Goal: Task Accomplishment & Management: Manage account settings

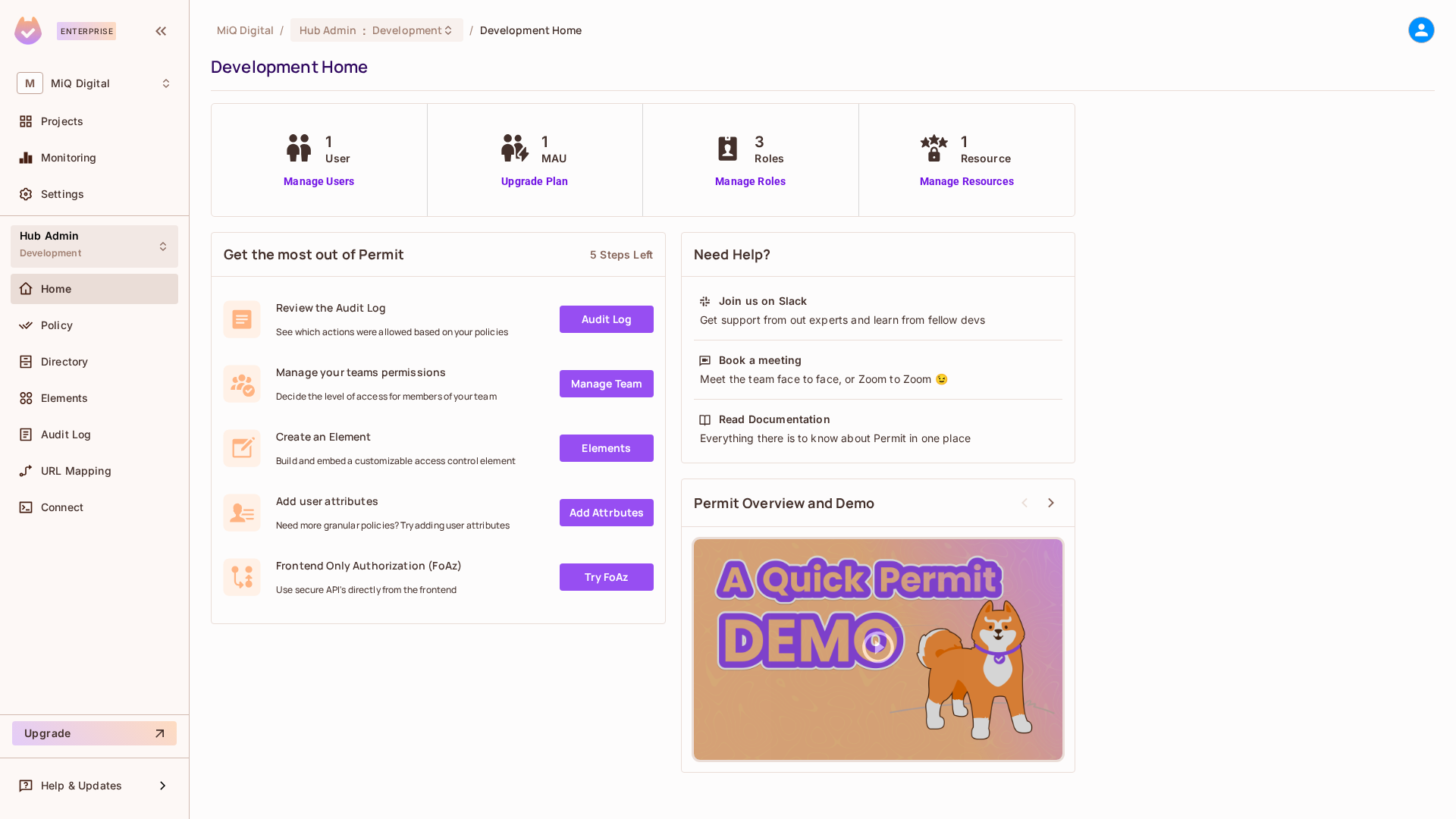
click at [70, 243] on div "Hub Admin Development" at bounding box center [50, 246] width 62 height 33
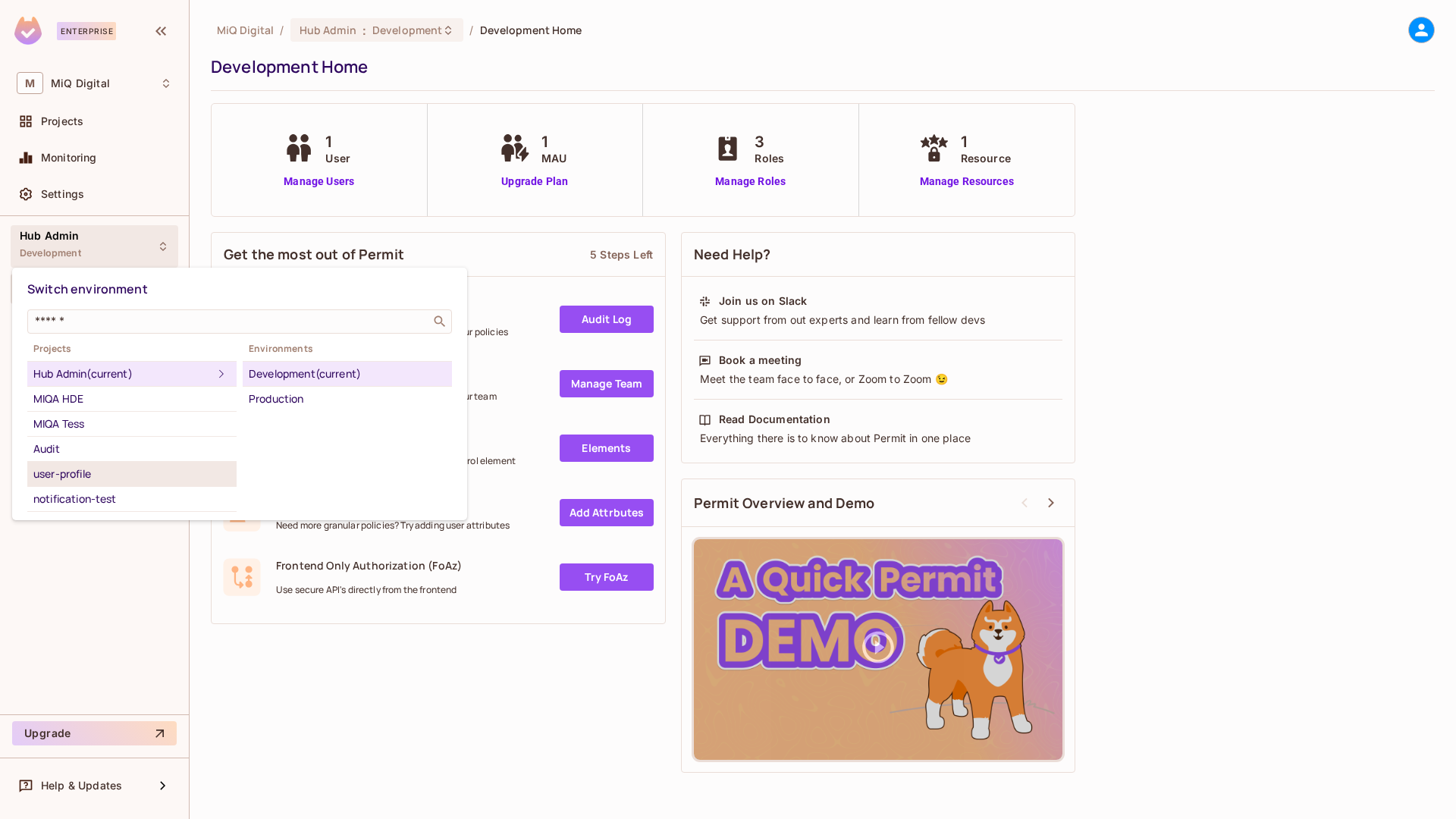
click at [49, 479] on div "user-profile" at bounding box center [132, 474] width 197 height 18
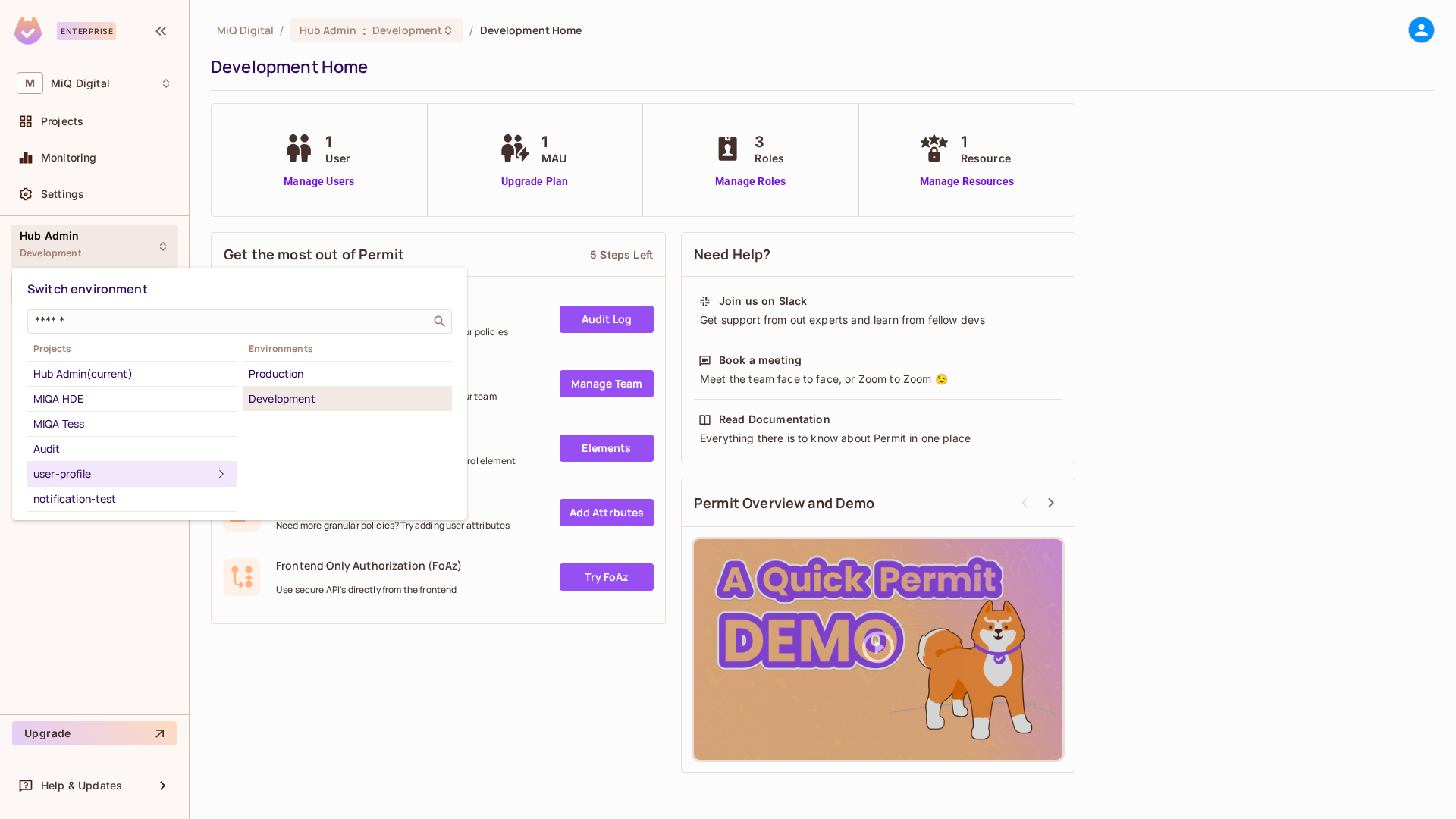
click at [266, 394] on div "Development" at bounding box center [347, 399] width 197 height 18
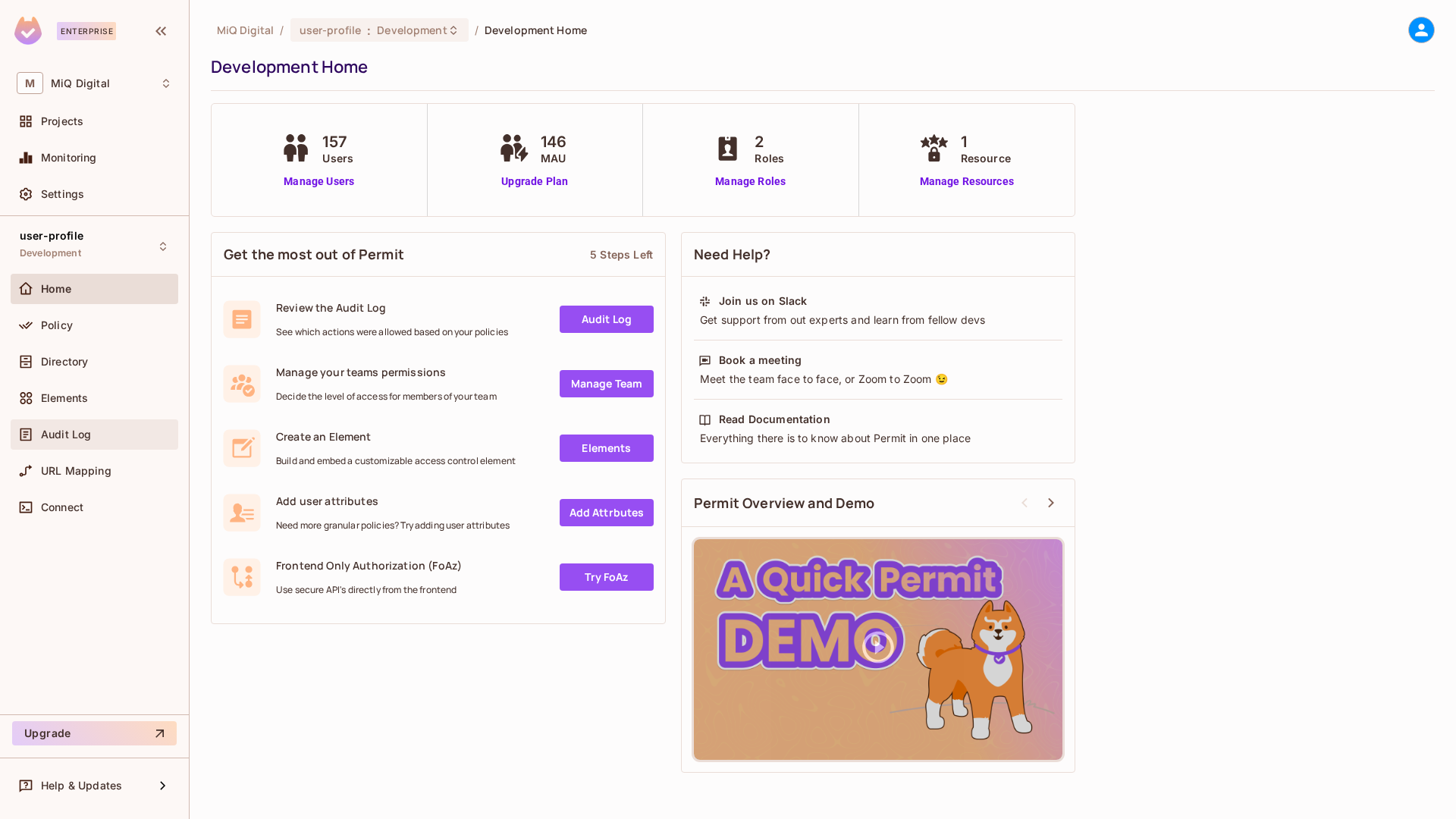
click at [67, 421] on div "Audit Log" at bounding box center [94, 435] width 167 height 30
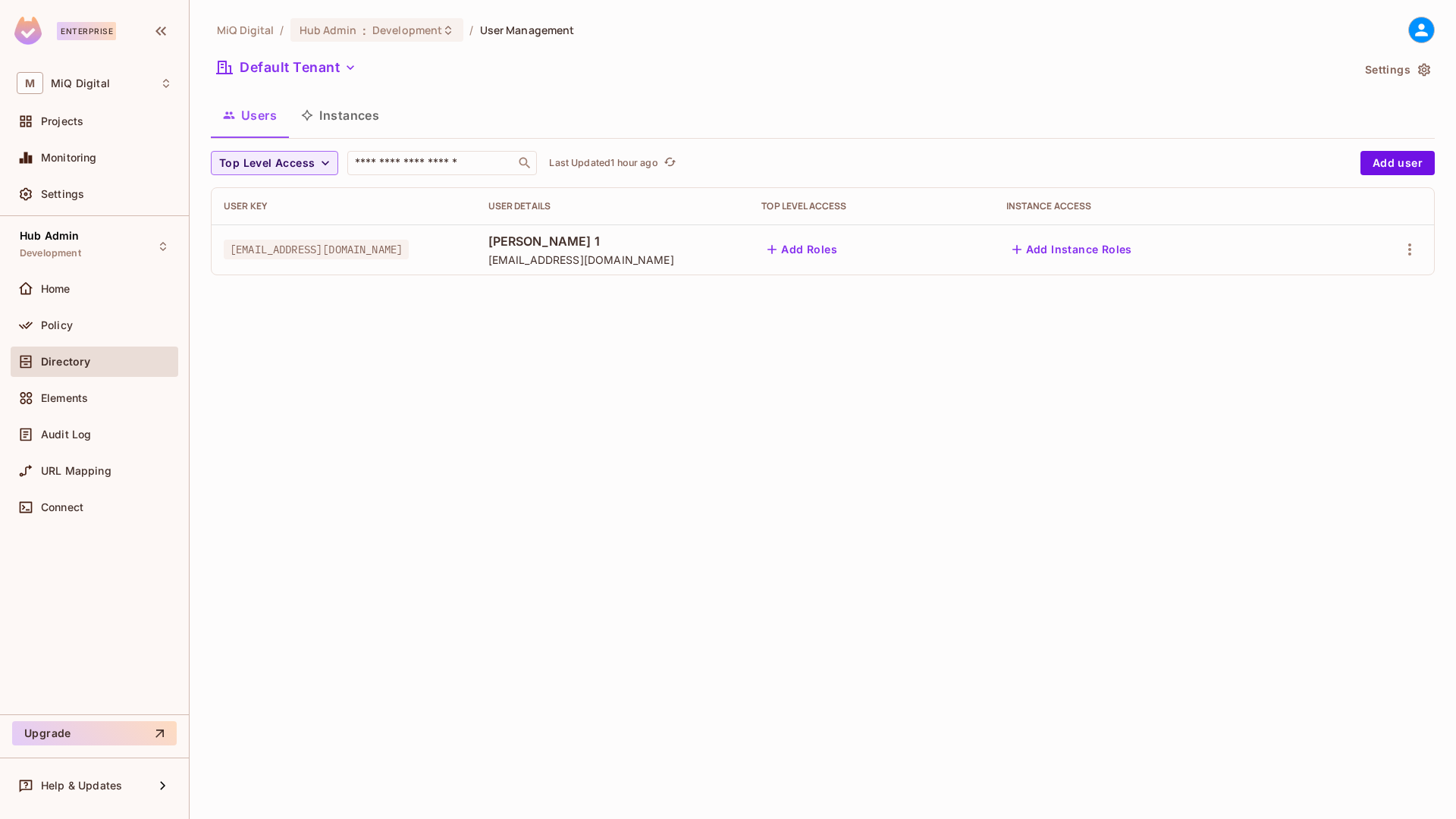
click at [82, 355] on span "Directory" at bounding box center [65, 362] width 49 height 12
click at [404, 156] on input "text" at bounding box center [431, 163] width 159 height 15
paste input "**********"
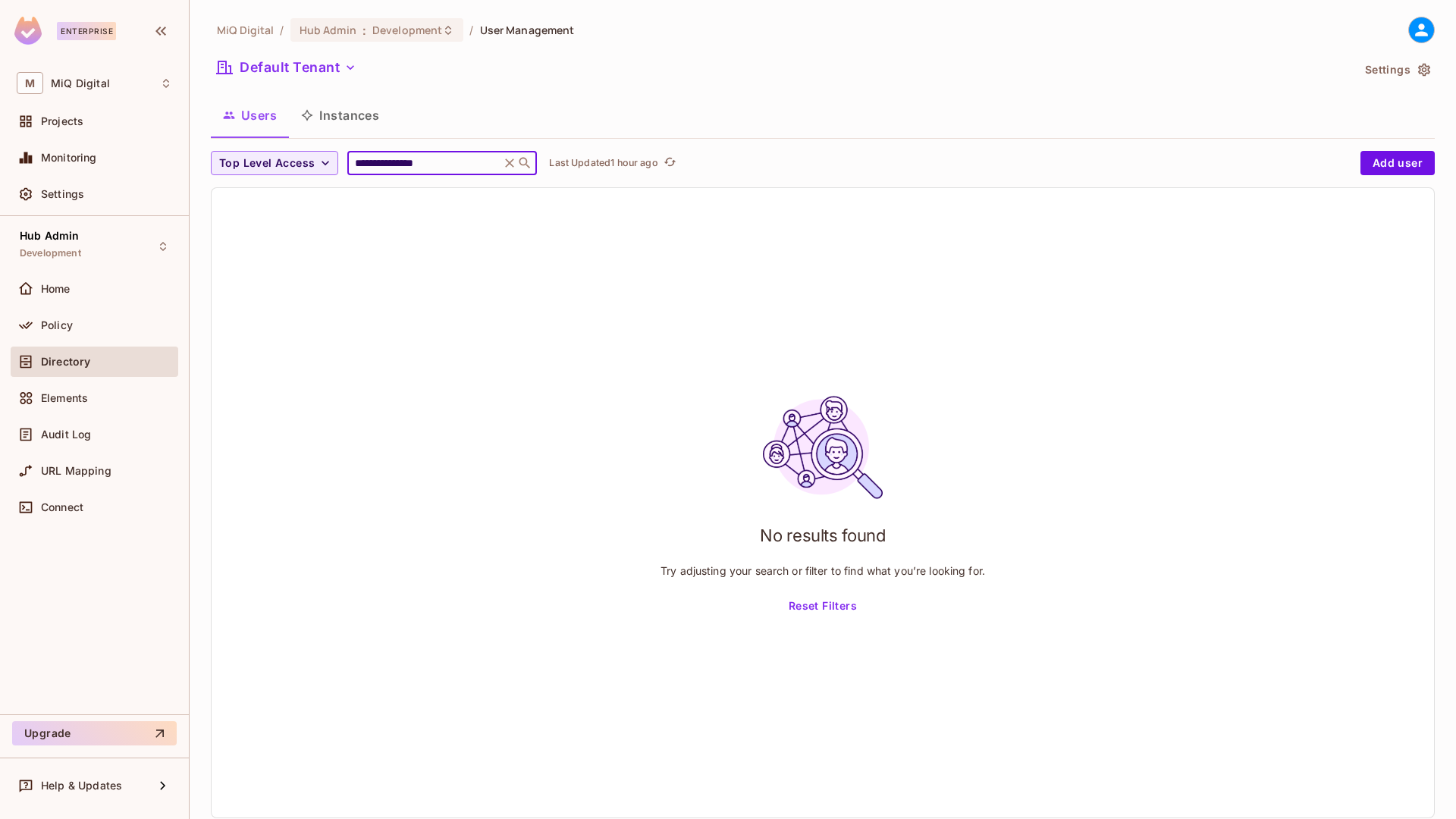
type input "**********"
click at [87, 256] on div "Hub Admin Development" at bounding box center [94, 246] width 167 height 42
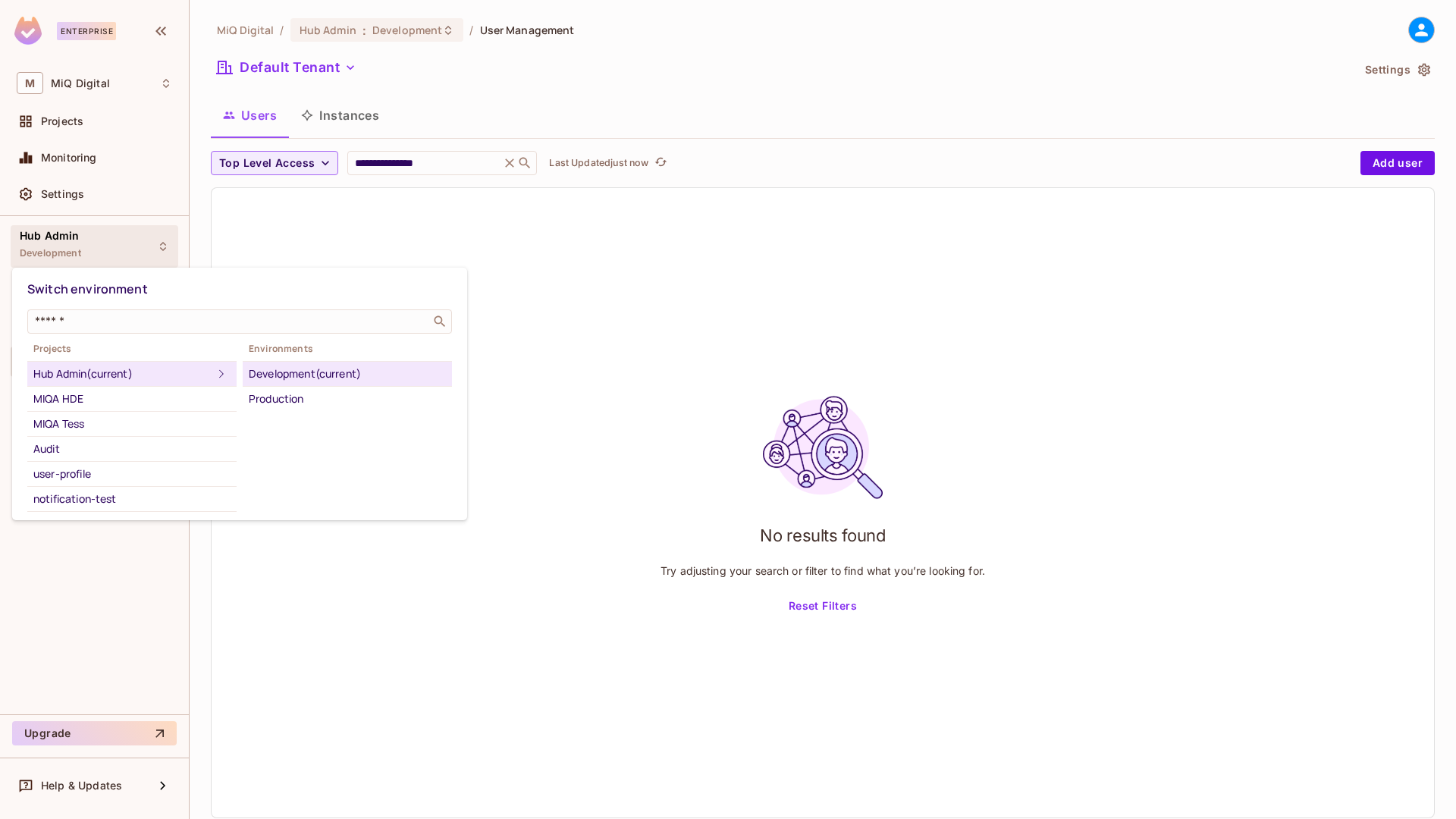
drag, startPoint x: 198, startPoint y: 469, endPoint x: 276, endPoint y: 433, distance: 85.9
click at [205, 467] on div "user-profile" at bounding box center [132, 474] width 197 height 18
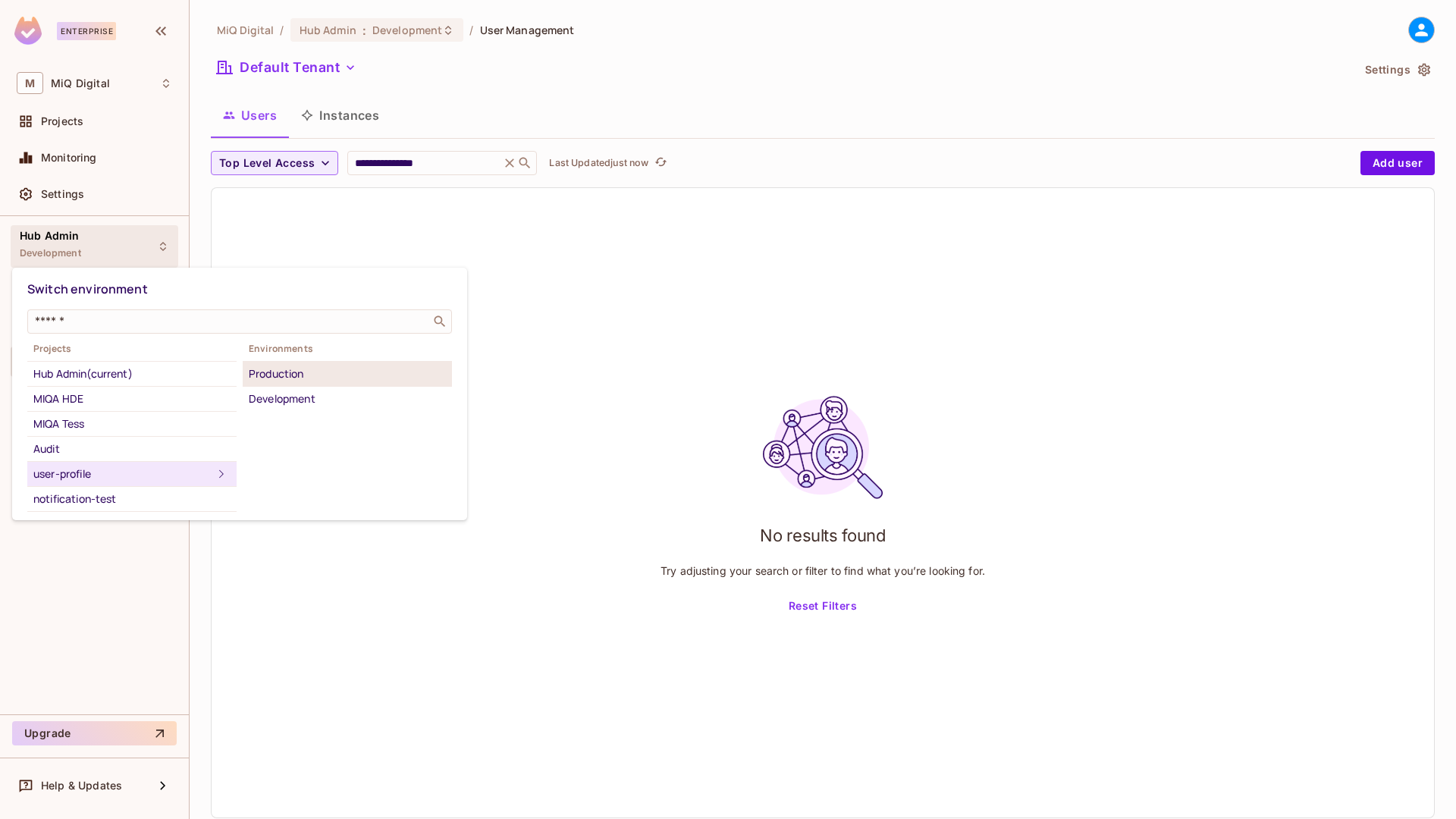
click at [271, 379] on div "Production" at bounding box center [347, 374] width 197 height 18
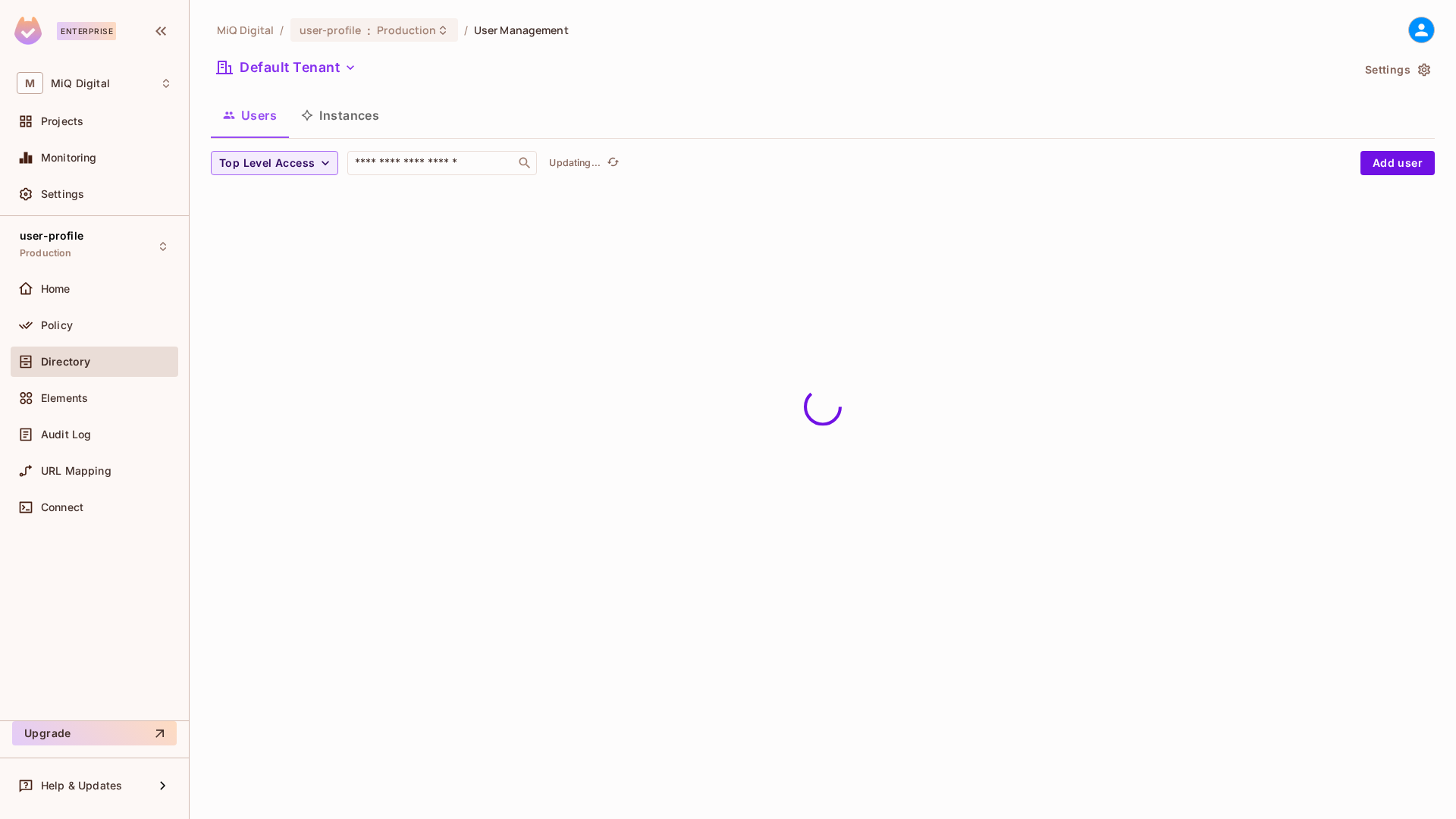
click at [69, 368] on div "Directory" at bounding box center [94, 362] width 155 height 18
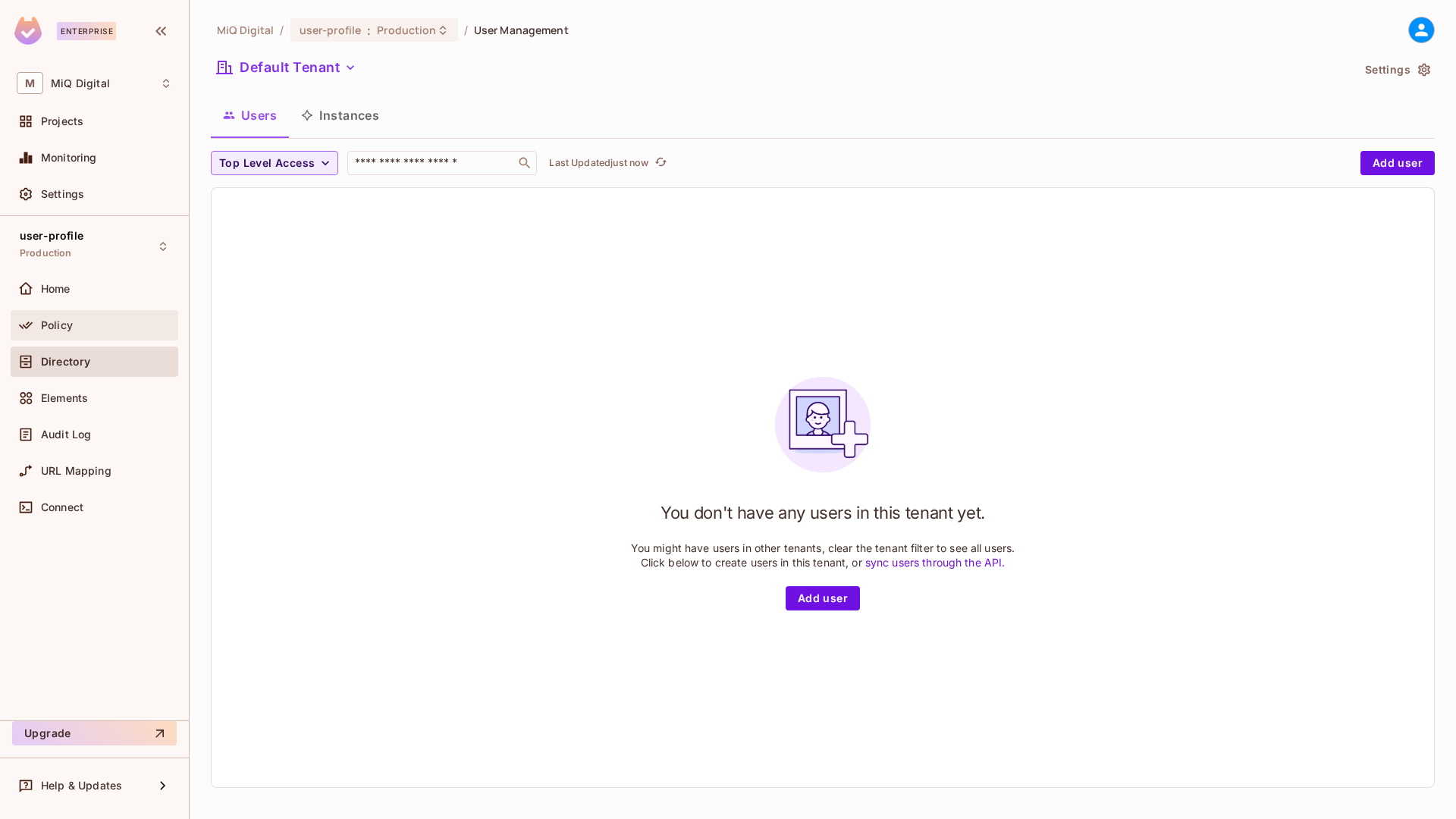
click at [99, 328] on div "Policy" at bounding box center [107, 325] width 131 height 12
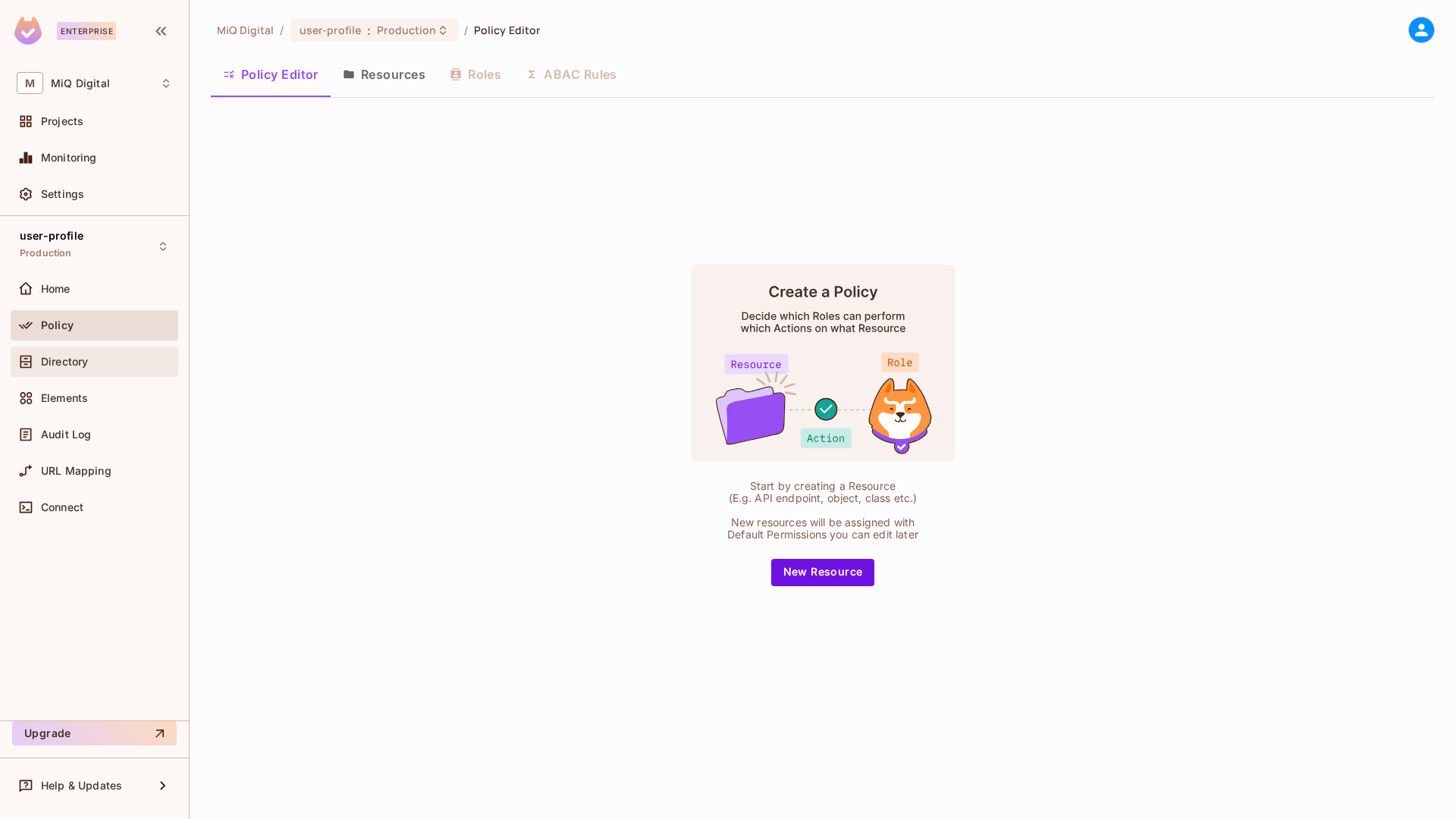
click at [100, 371] on div "Directory" at bounding box center [94, 362] width 167 height 30
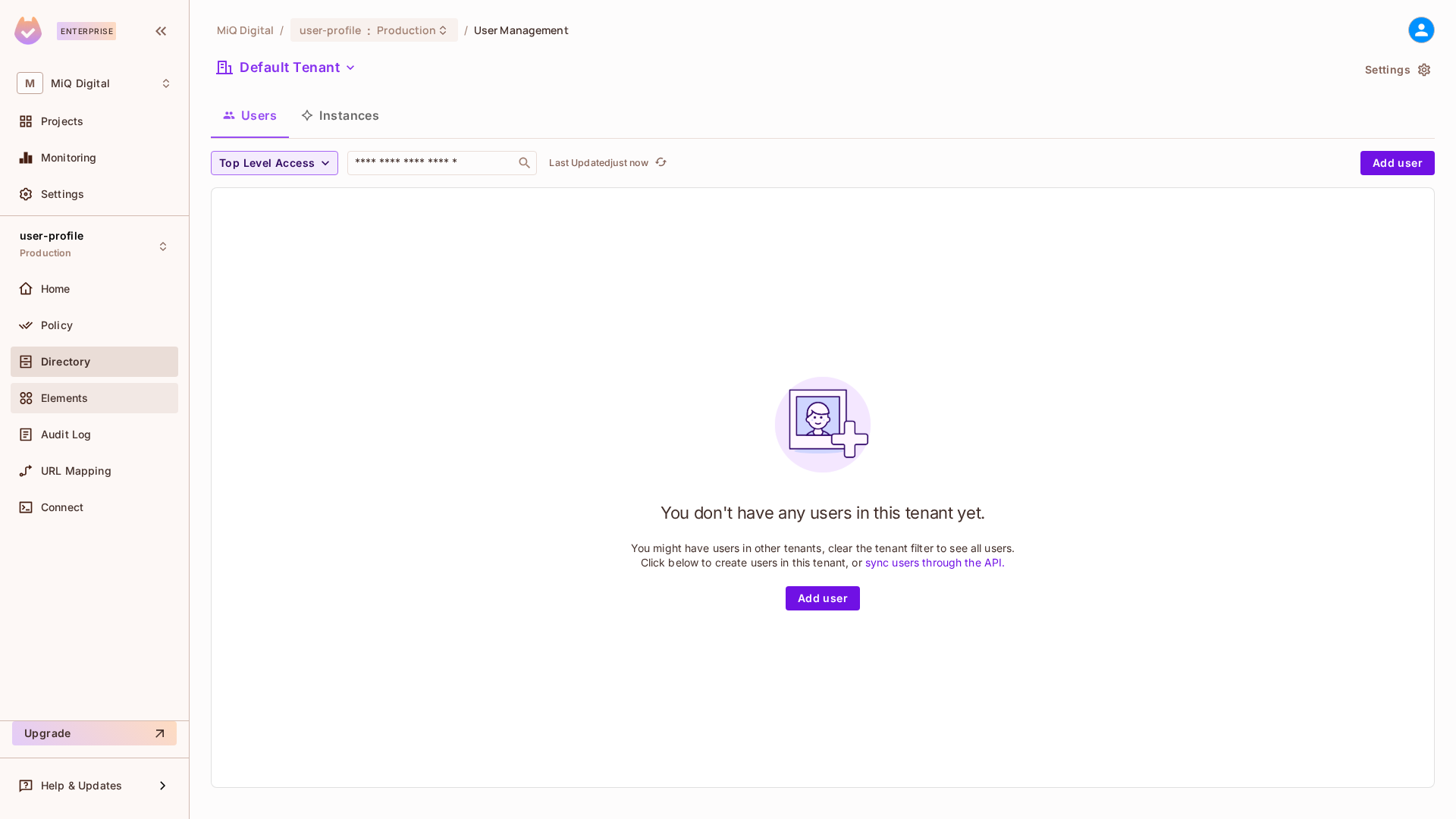
click at [97, 390] on div "Elements" at bounding box center [94, 398] width 155 height 18
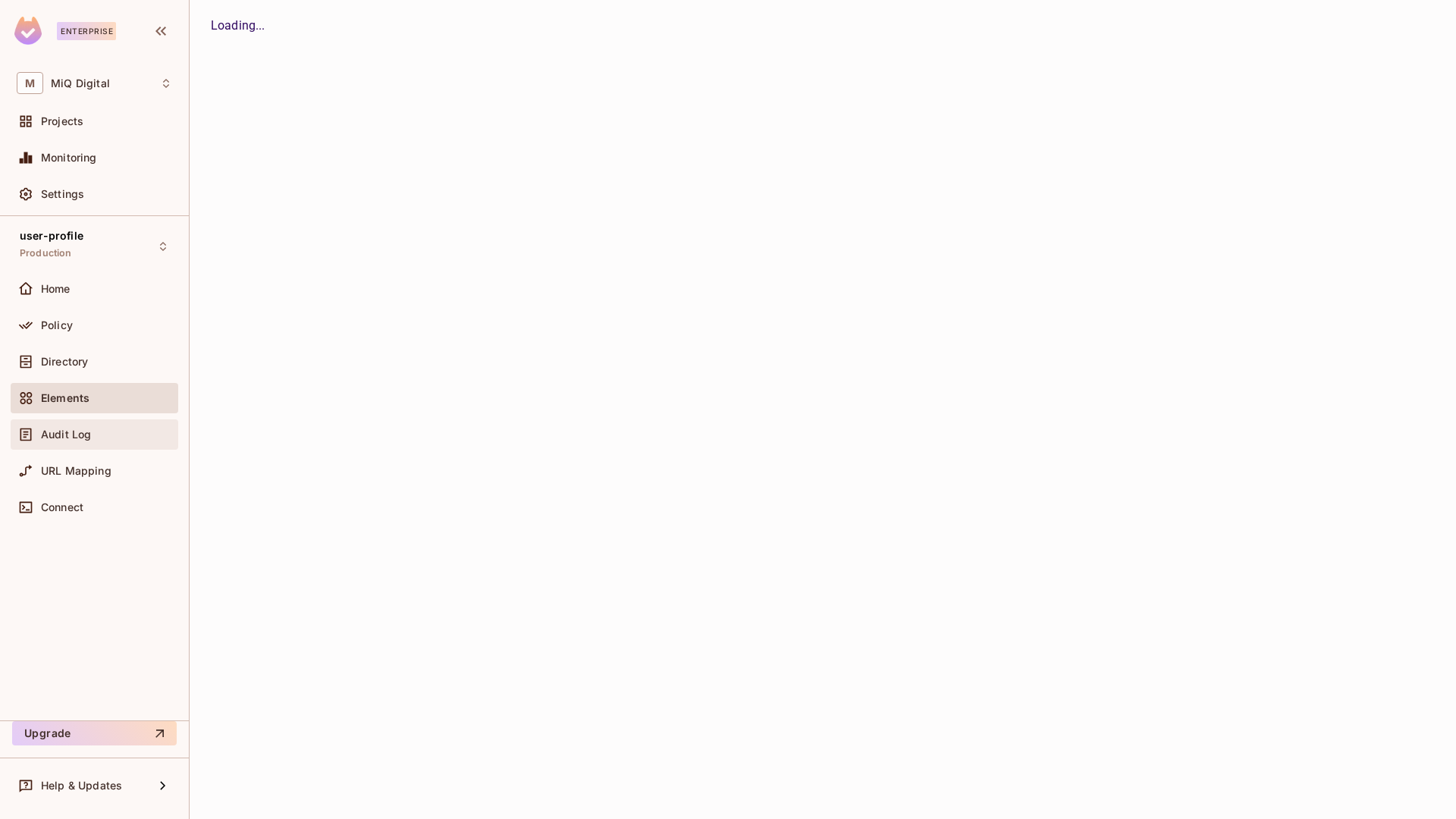
click at [96, 422] on div "Audit Log" at bounding box center [94, 435] width 167 height 30
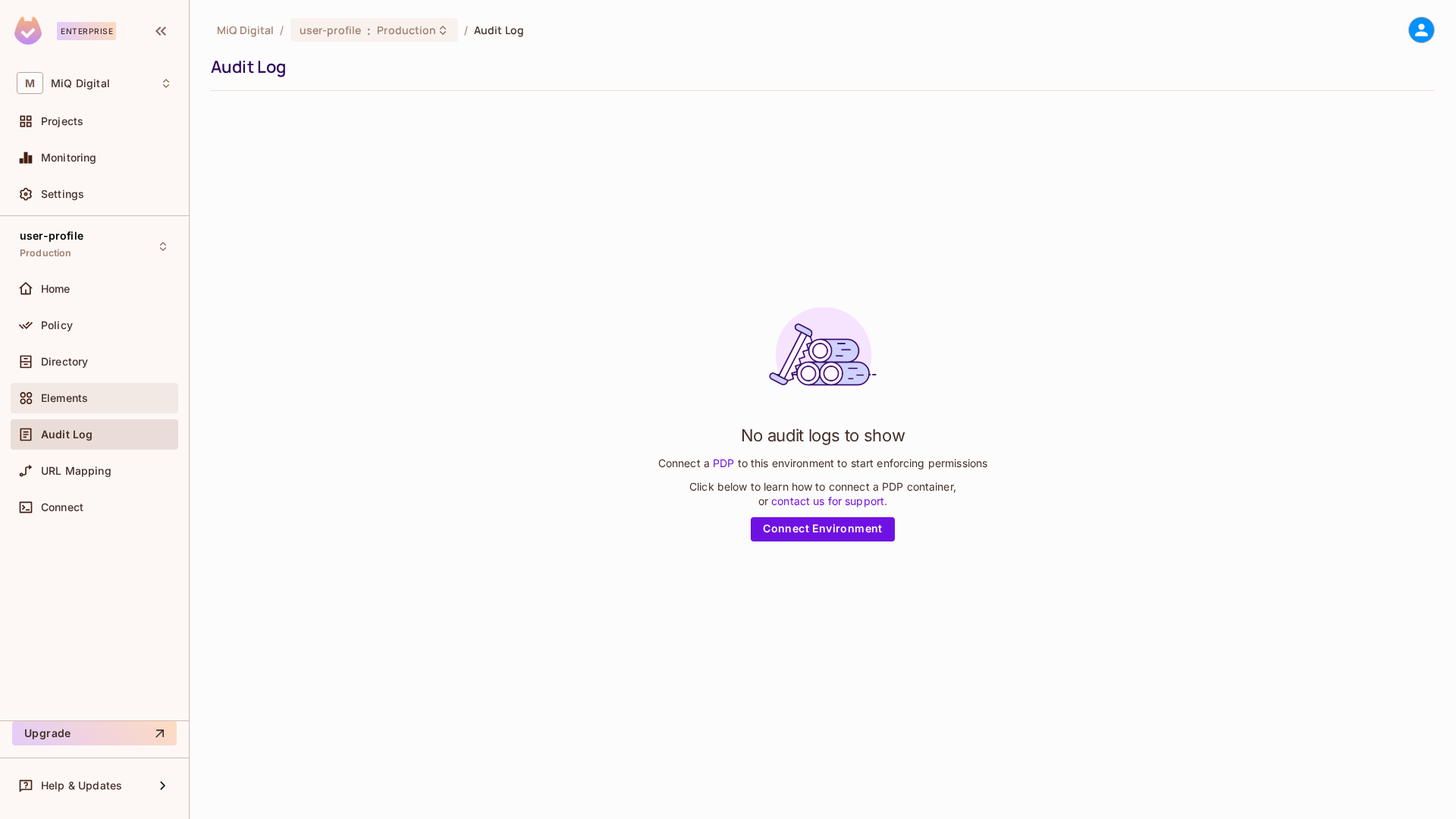
click at [88, 399] on span "Elements" at bounding box center [65, 398] width 47 height 12
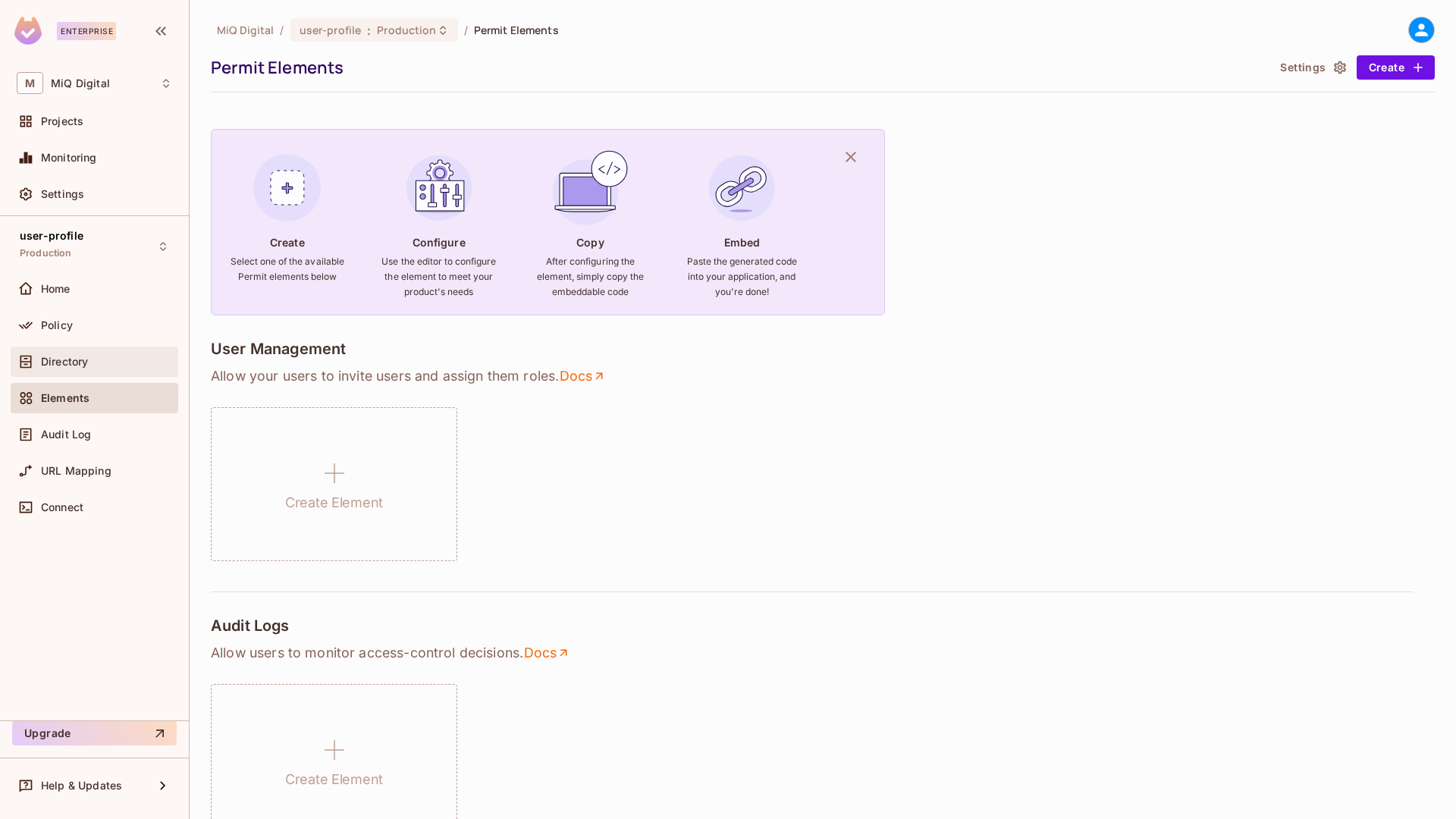
click at [80, 361] on span "Directory" at bounding box center [65, 362] width 47 height 12
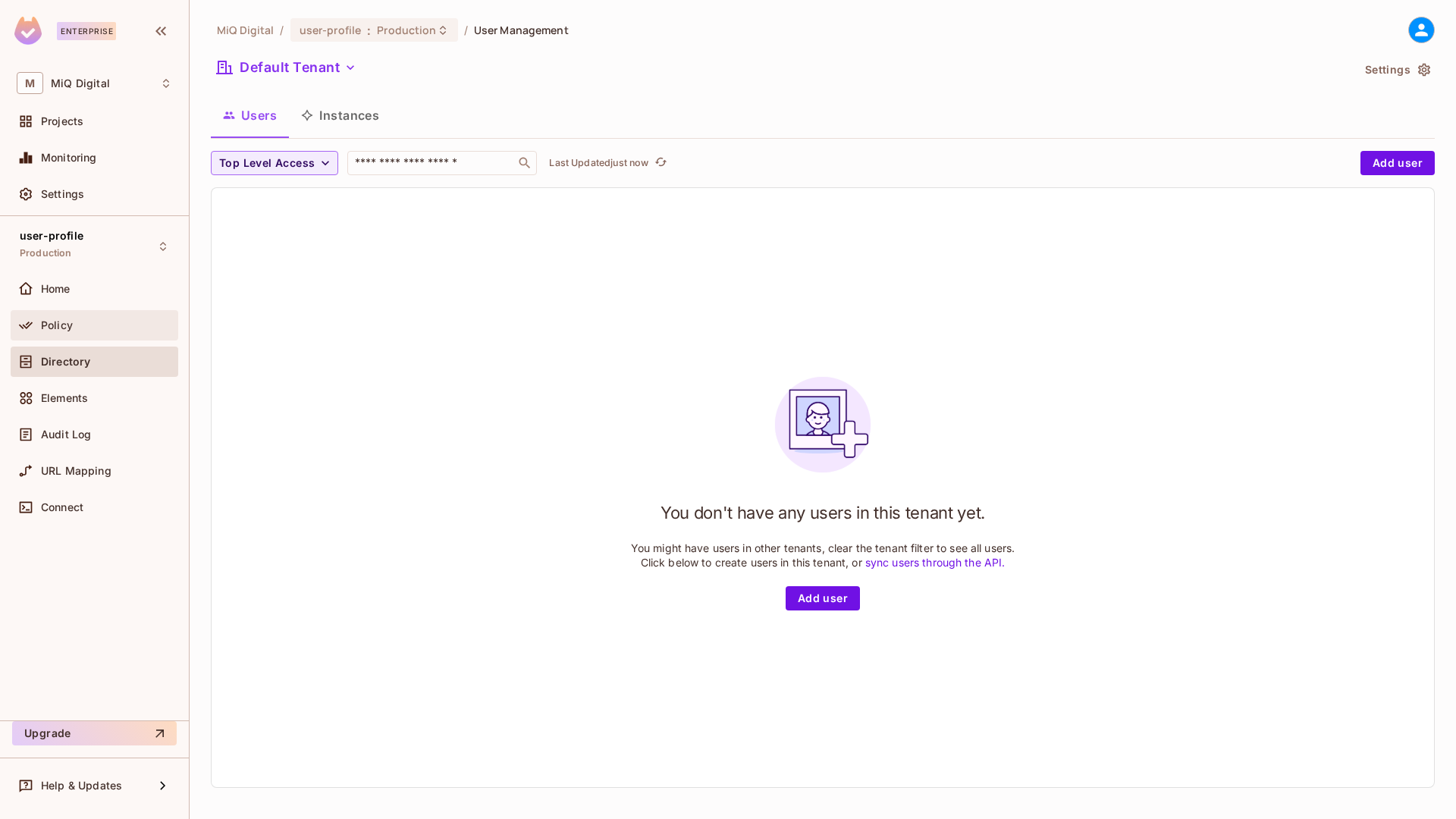
click at [84, 327] on div "Policy" at bounding box center [107, 325] width 131 height 12
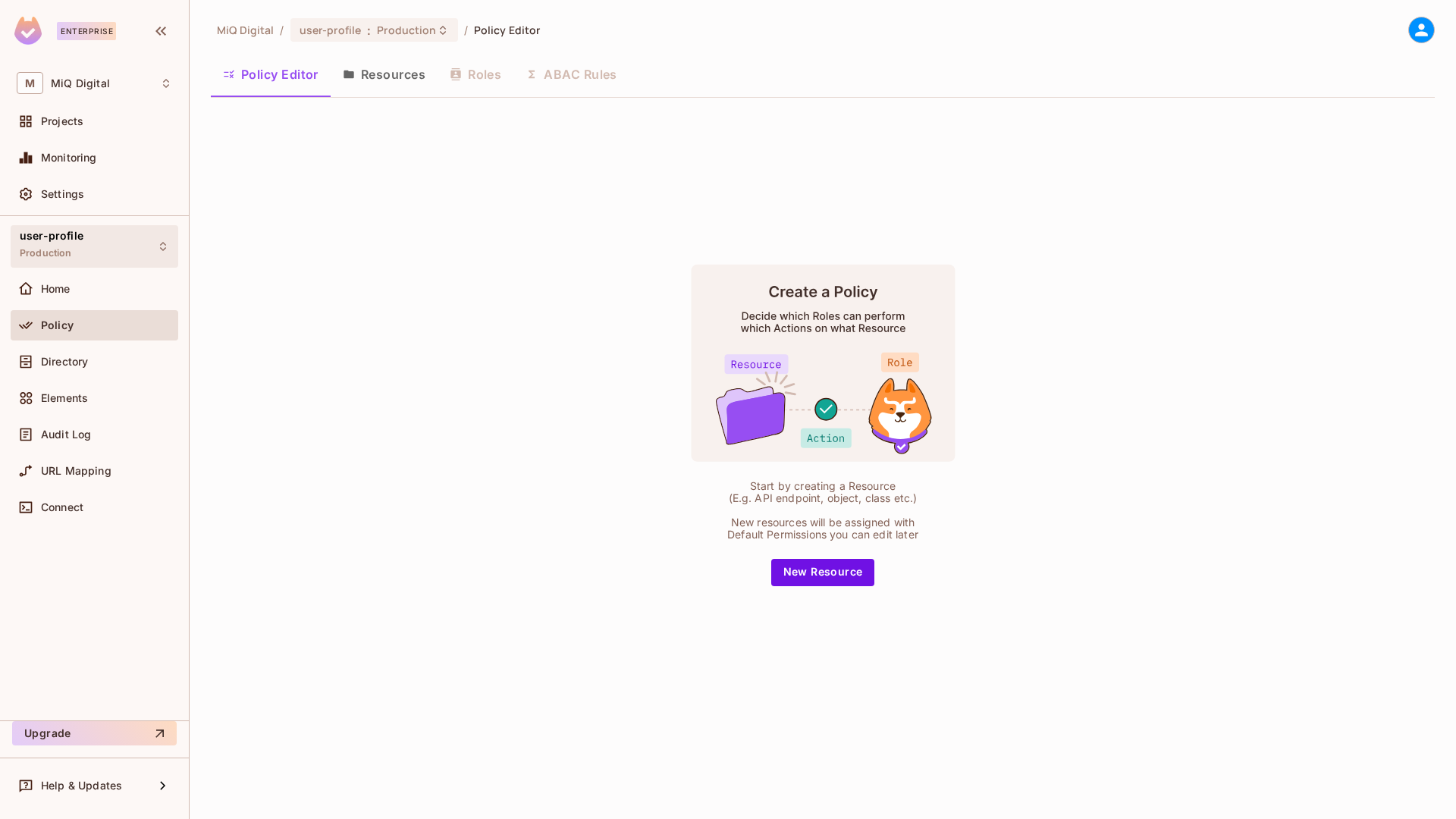
click at [95, 253] on div "user-profile Production" at bounding box center [94, 246] width 167 height 42
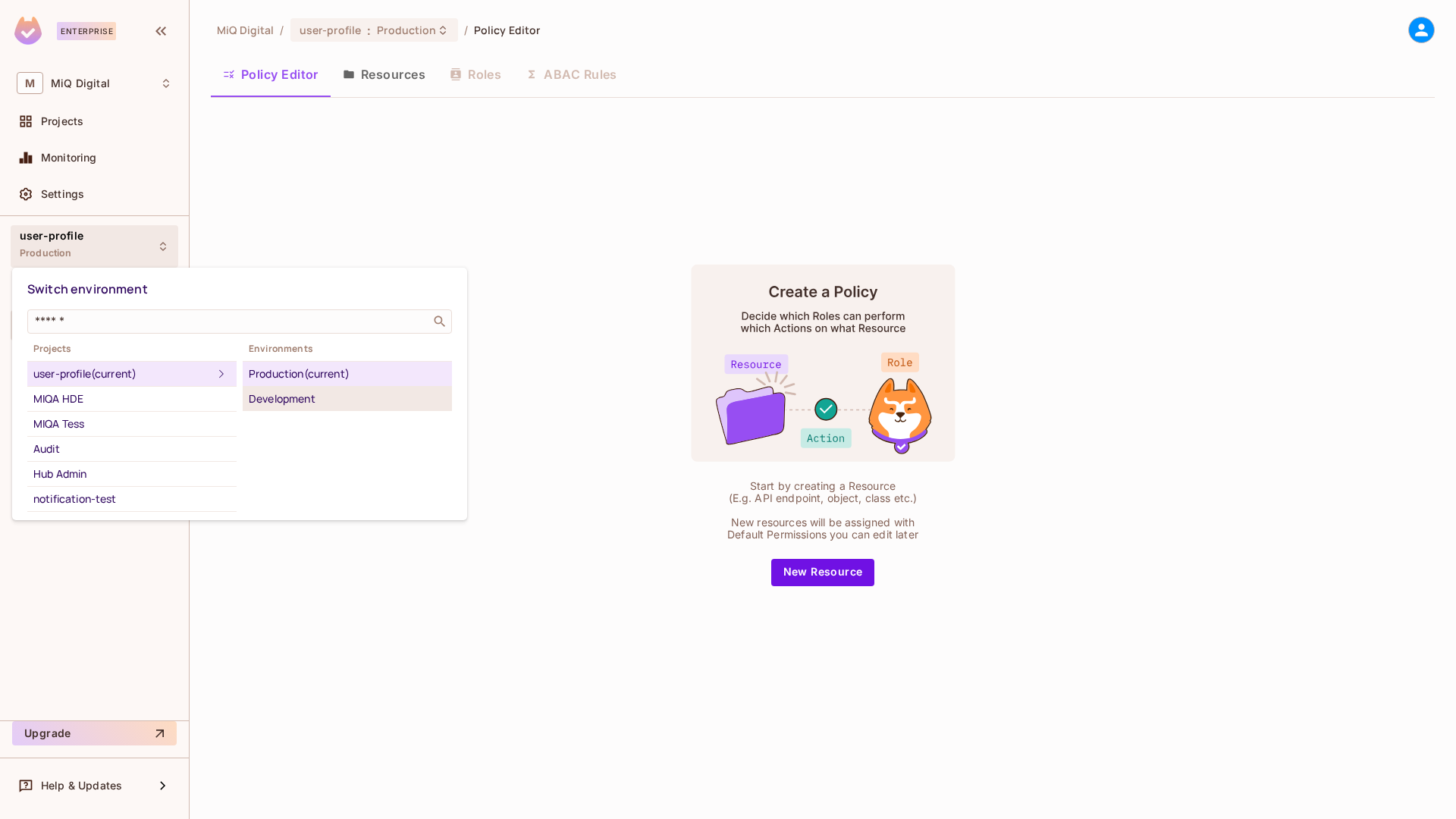
click at [301, 388] on li "Development" at bounding box center [347, 399] width 209 height 24
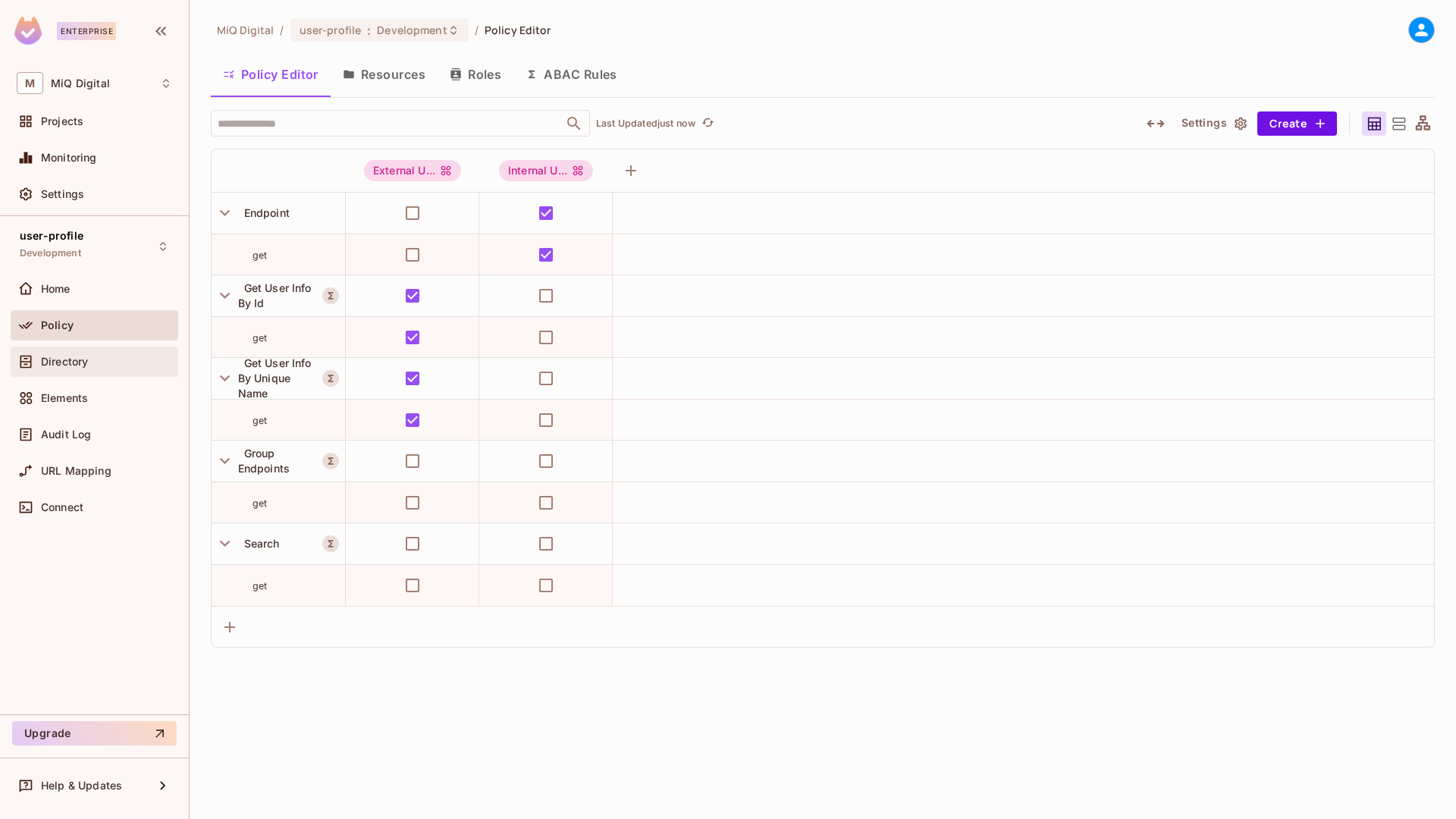
click at [80, 361] on span "Directory" at bounding box center [65, 362] width 47 height 12
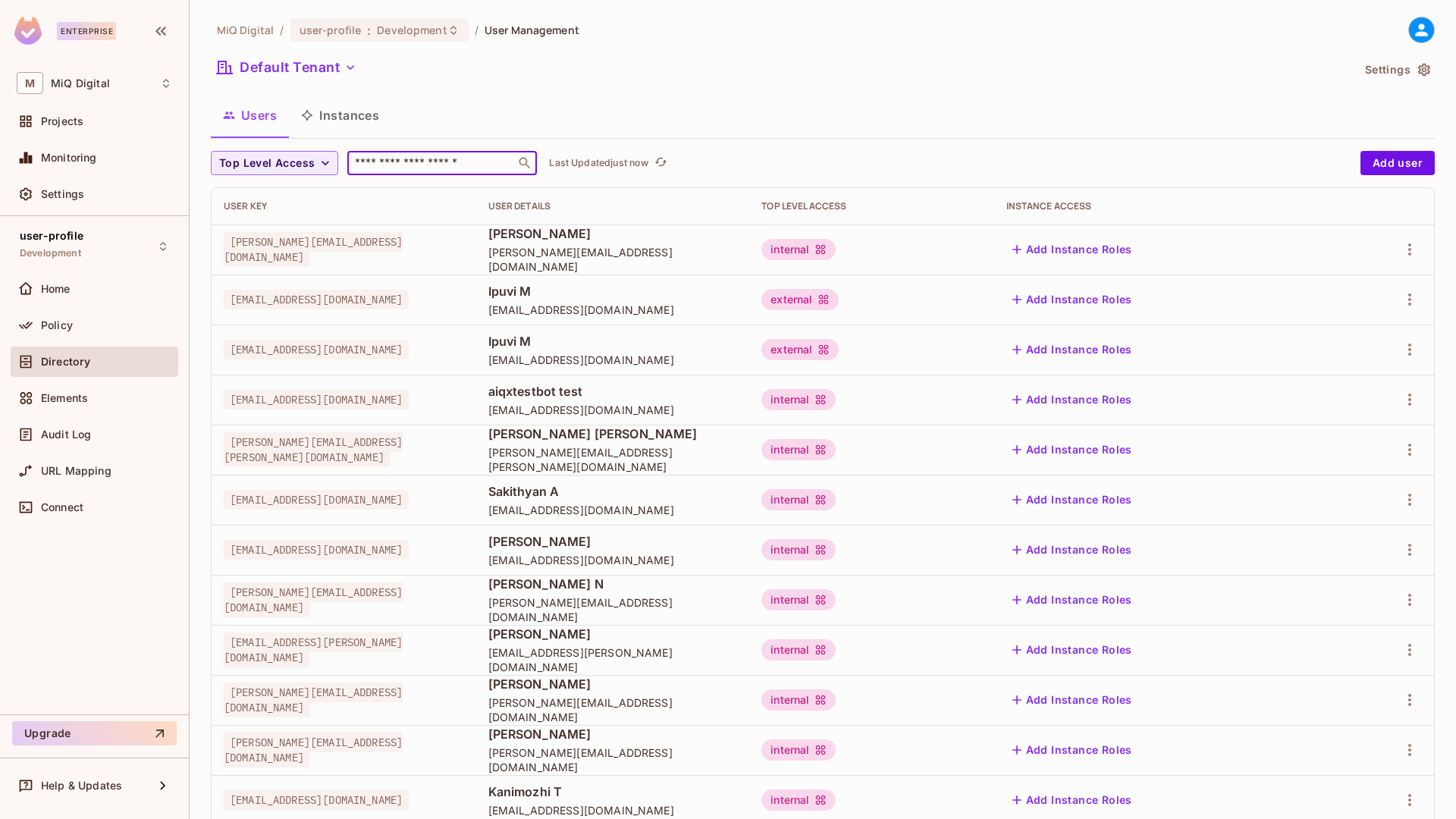
click at [388, 157] on input "text" at bounding box center [431, 163] width 159 height 15
paste input "**********"
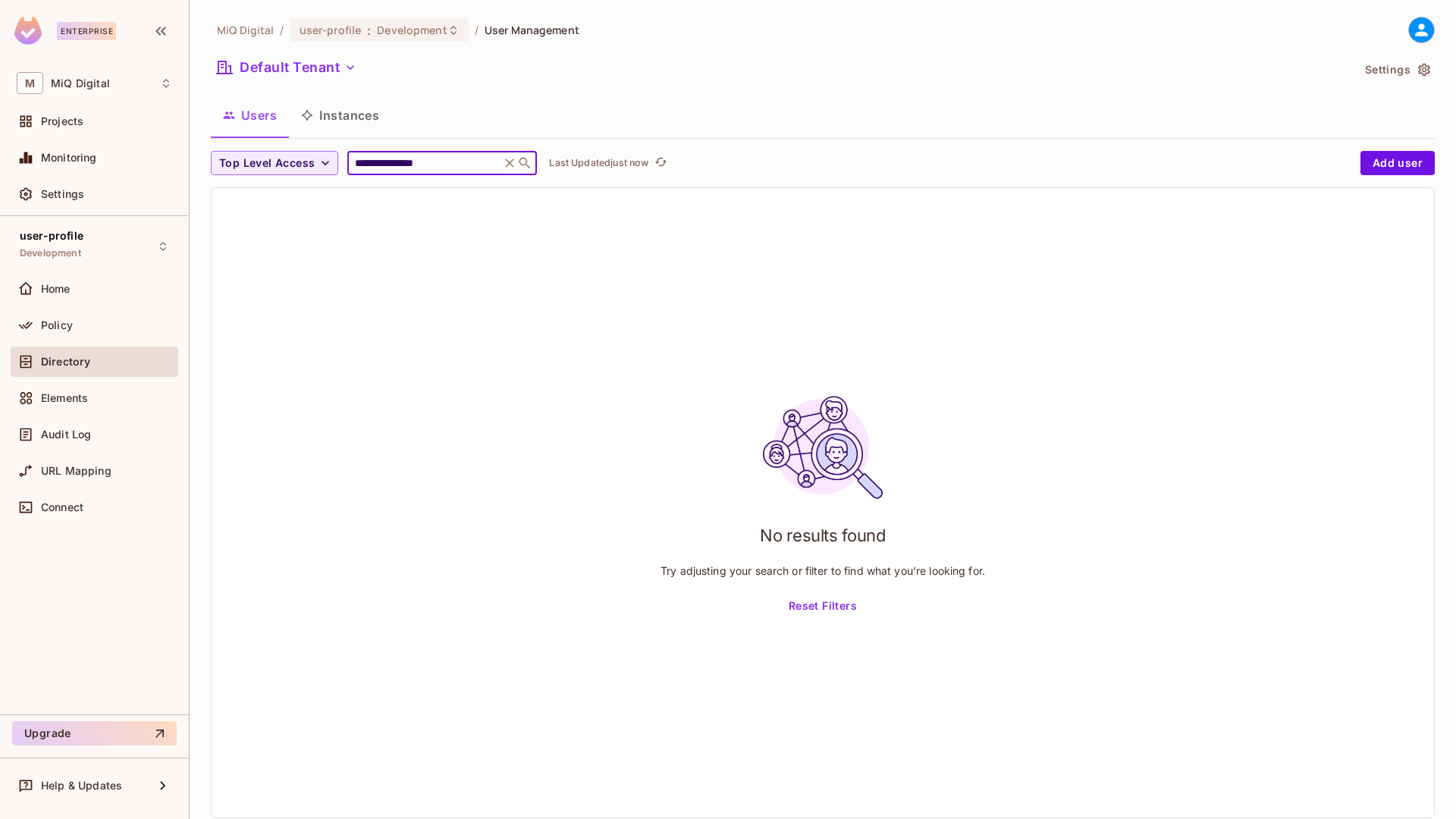
type input "**********"
click at [410, 166] on input "**********" at bounding box center [423, 163] width 144 height 15
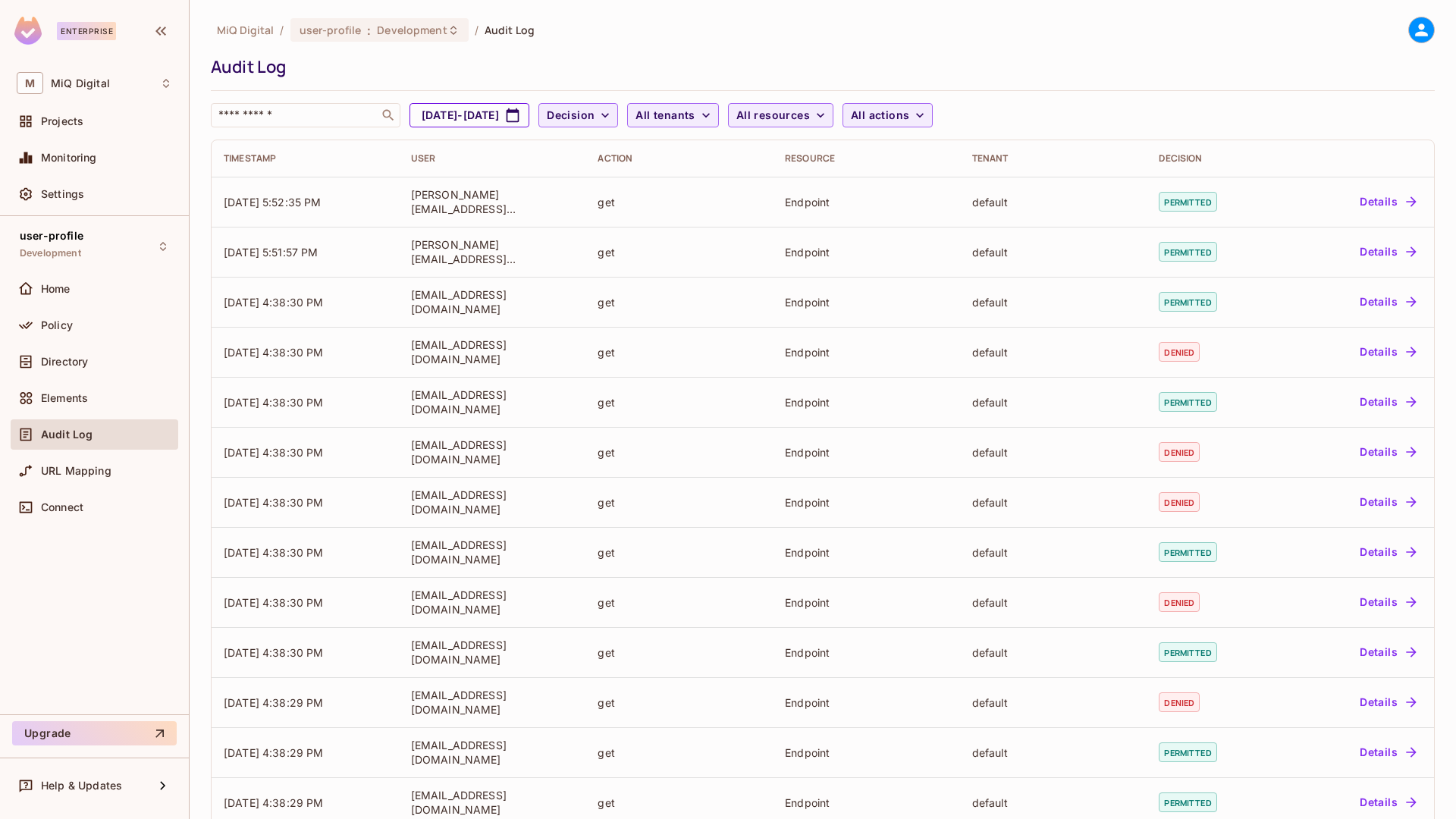
click at [493, 104] on button "Aug 24, 2025 - Sep 24, 2025" at bounding box center [469, 115] width 119 height 24
select select "*"
select select "****"
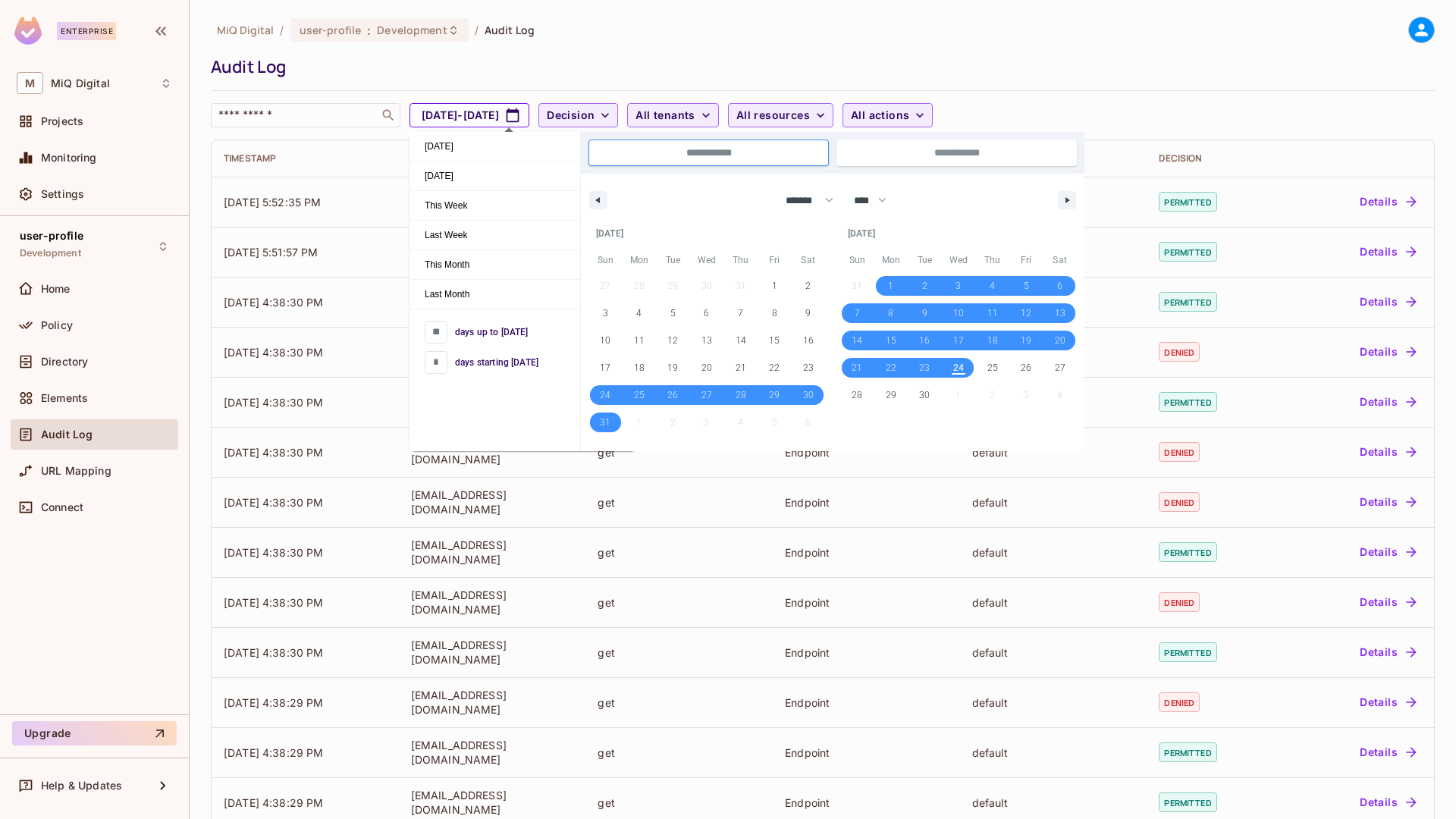
click at [493, 104] on button "Aug 24, 2025 - Sep 24, 2025" at bounding box center [469, 115] width 119 height 24
click at [63, 359] on span "Directory" at bounding box center [65, 362] width 47 height 12
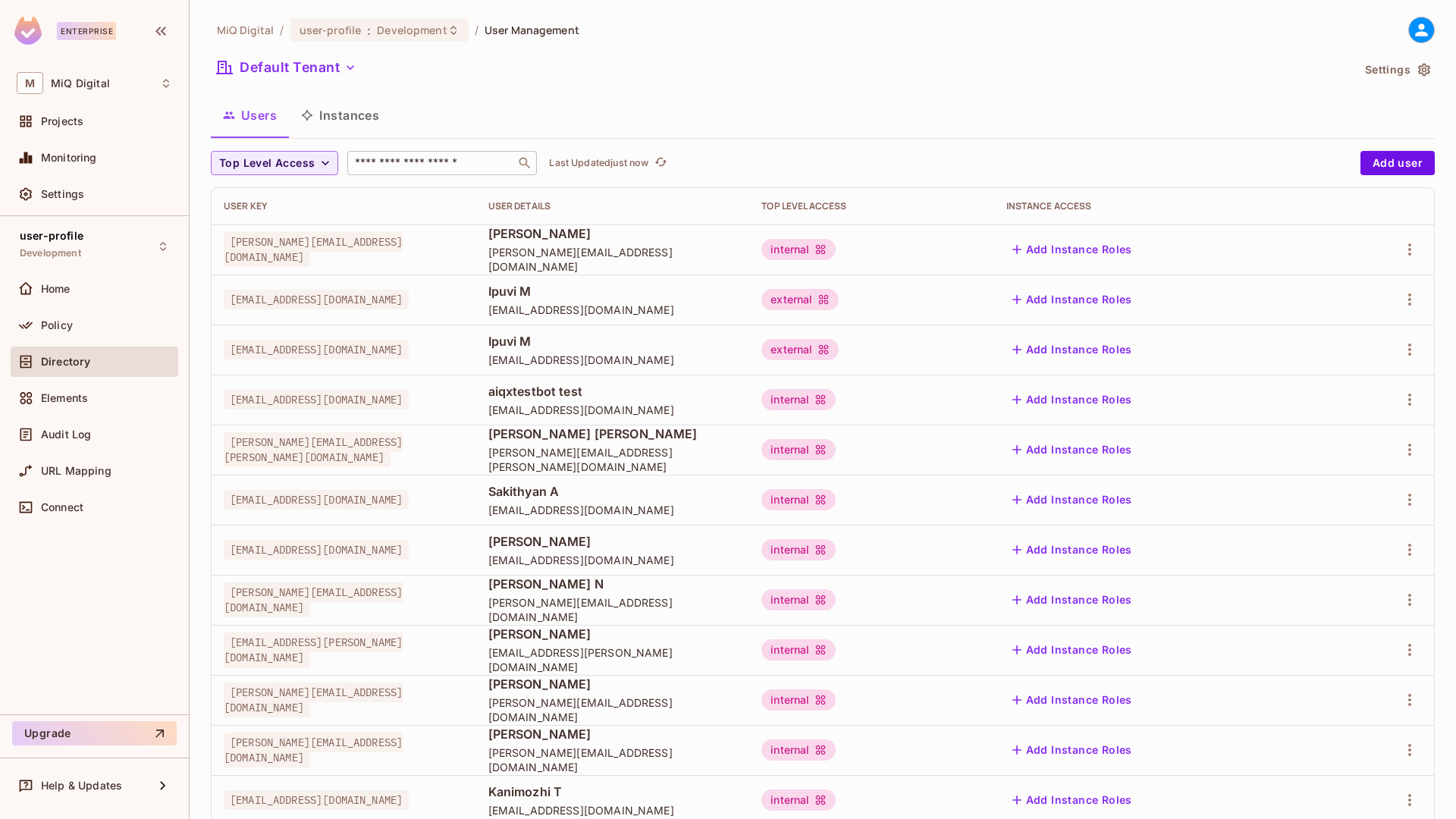
click at [407, 161] on input "text" at bounding box center [431, 163] width 159 height 15
paste input "**********"
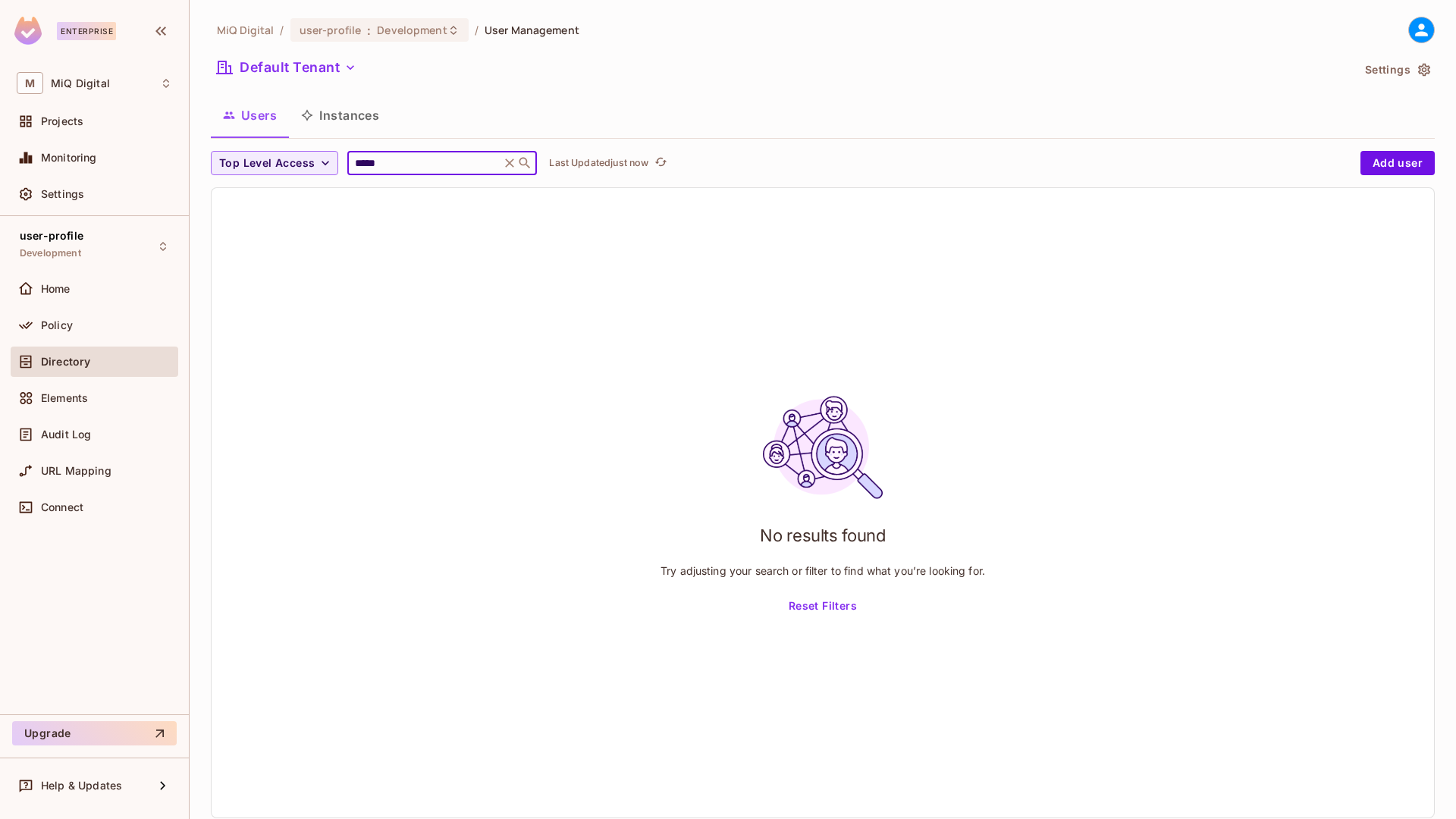
type input "*****"
click at [72, 440] on span "Audit Log" at bounding box center [66, 435] width 50 height 12
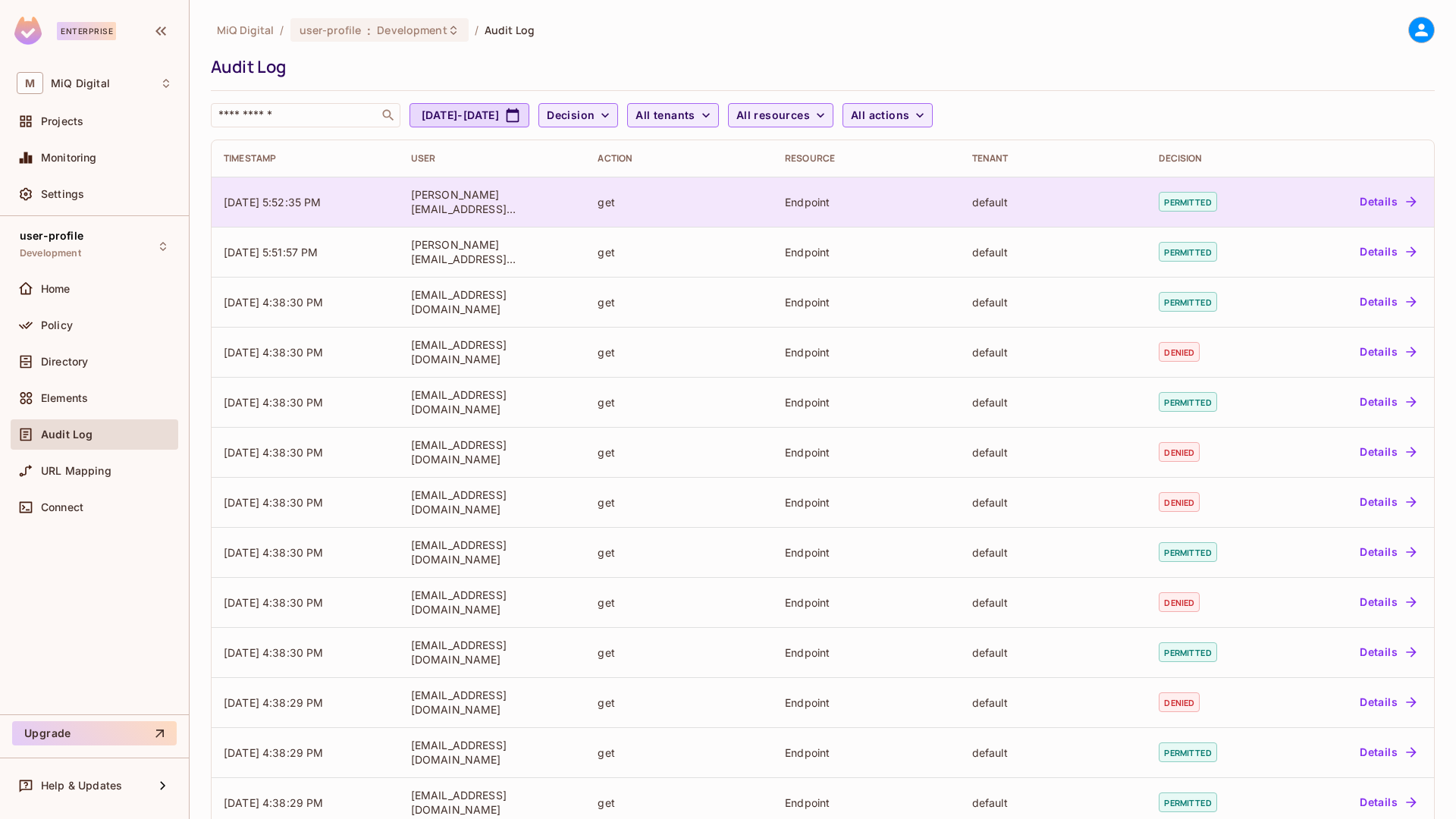
click at [295, 194] on td "09/24/2025 5:52:35 PM" at bounding box center [305, 202] width 187 height 50
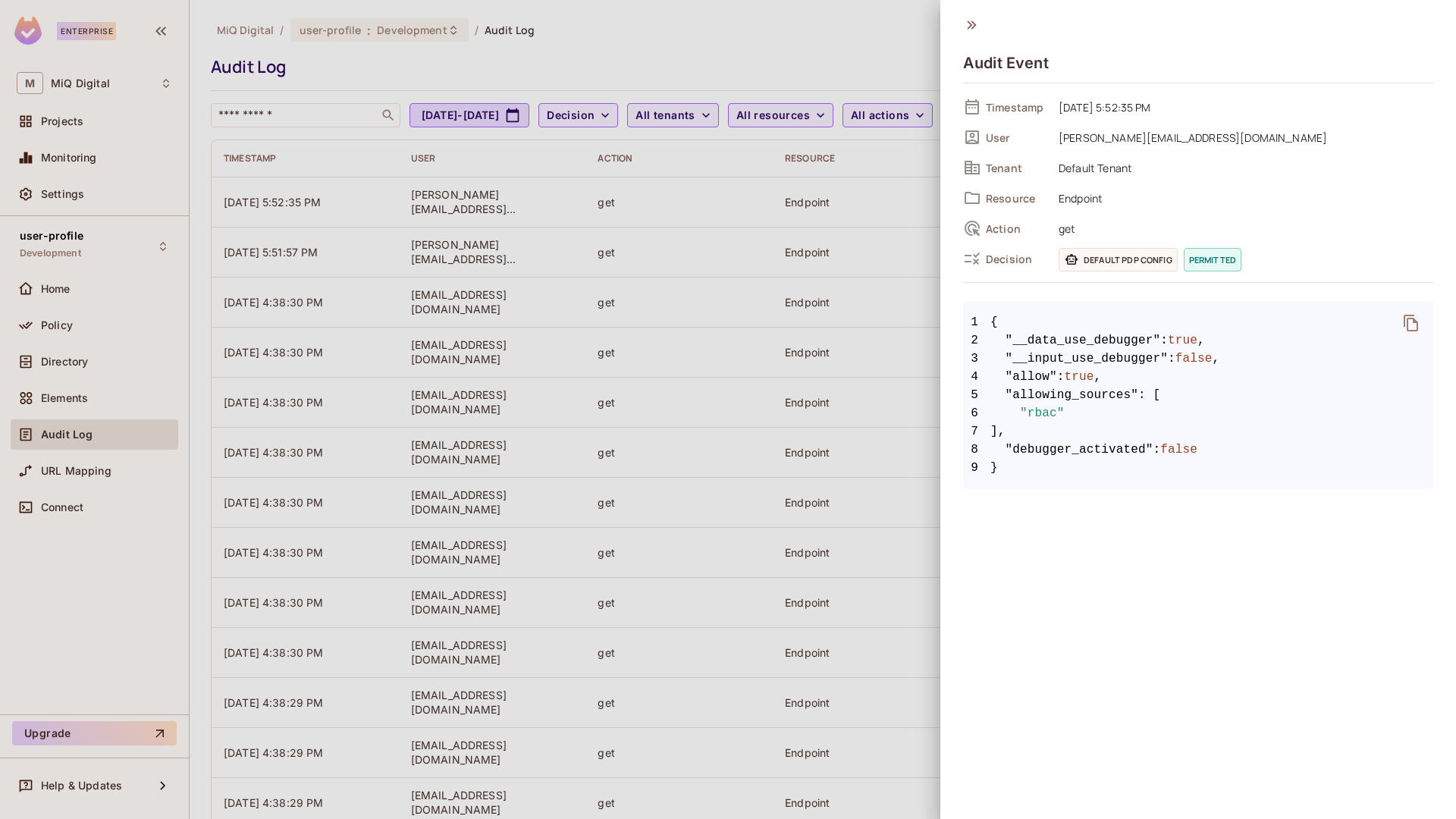
drag, startPoint x: 463, startPoint y: 235, endPoint x: 479, endPoint y: 193, distance: 44.9
click at [468, 221] on div at bounding box center [728, 410] width 1456 height 819
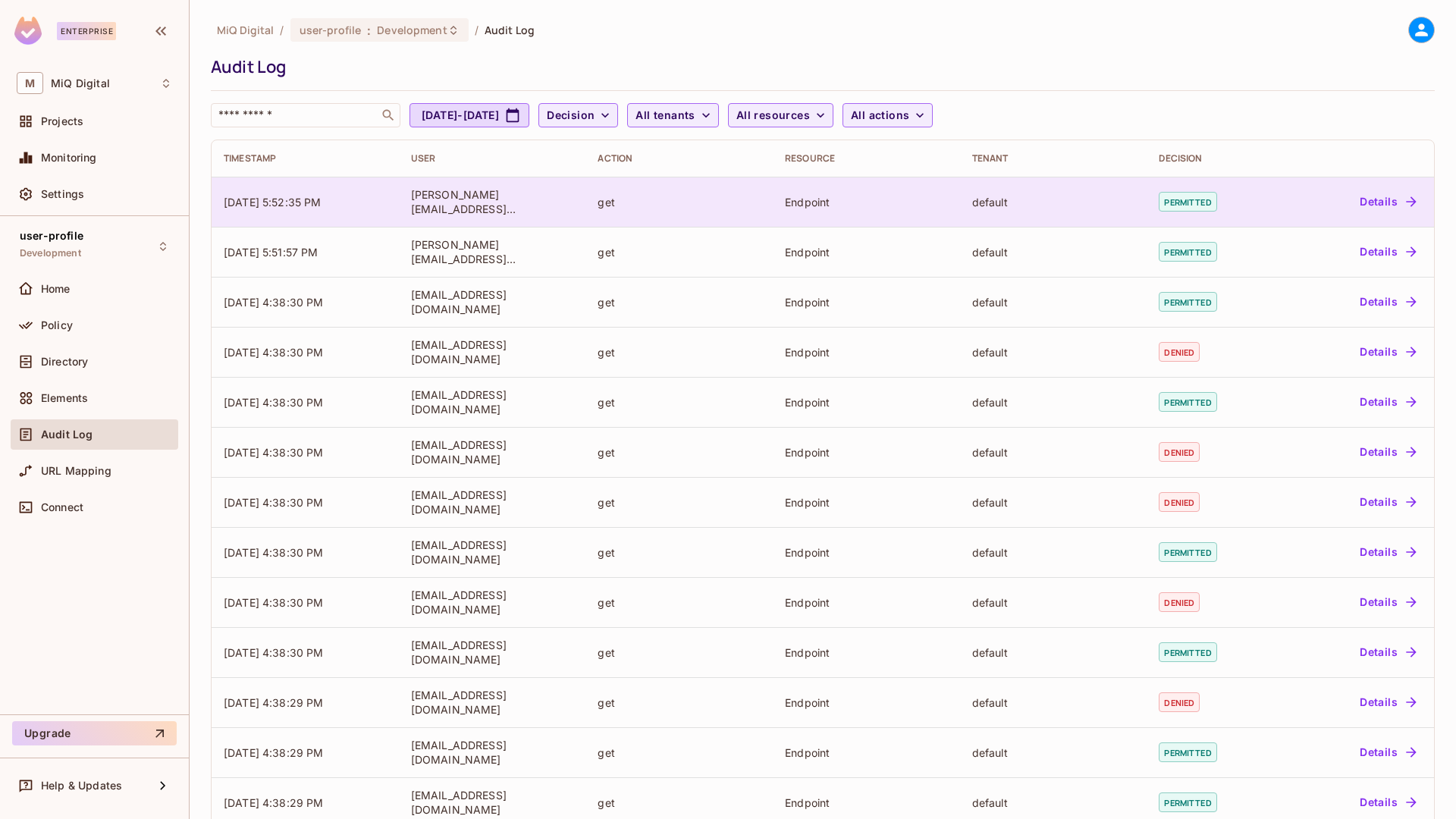
click at [483, 202] on div "syed.akmal@miqdigital.com" at bounding box center [492, 202] width 163 height 29
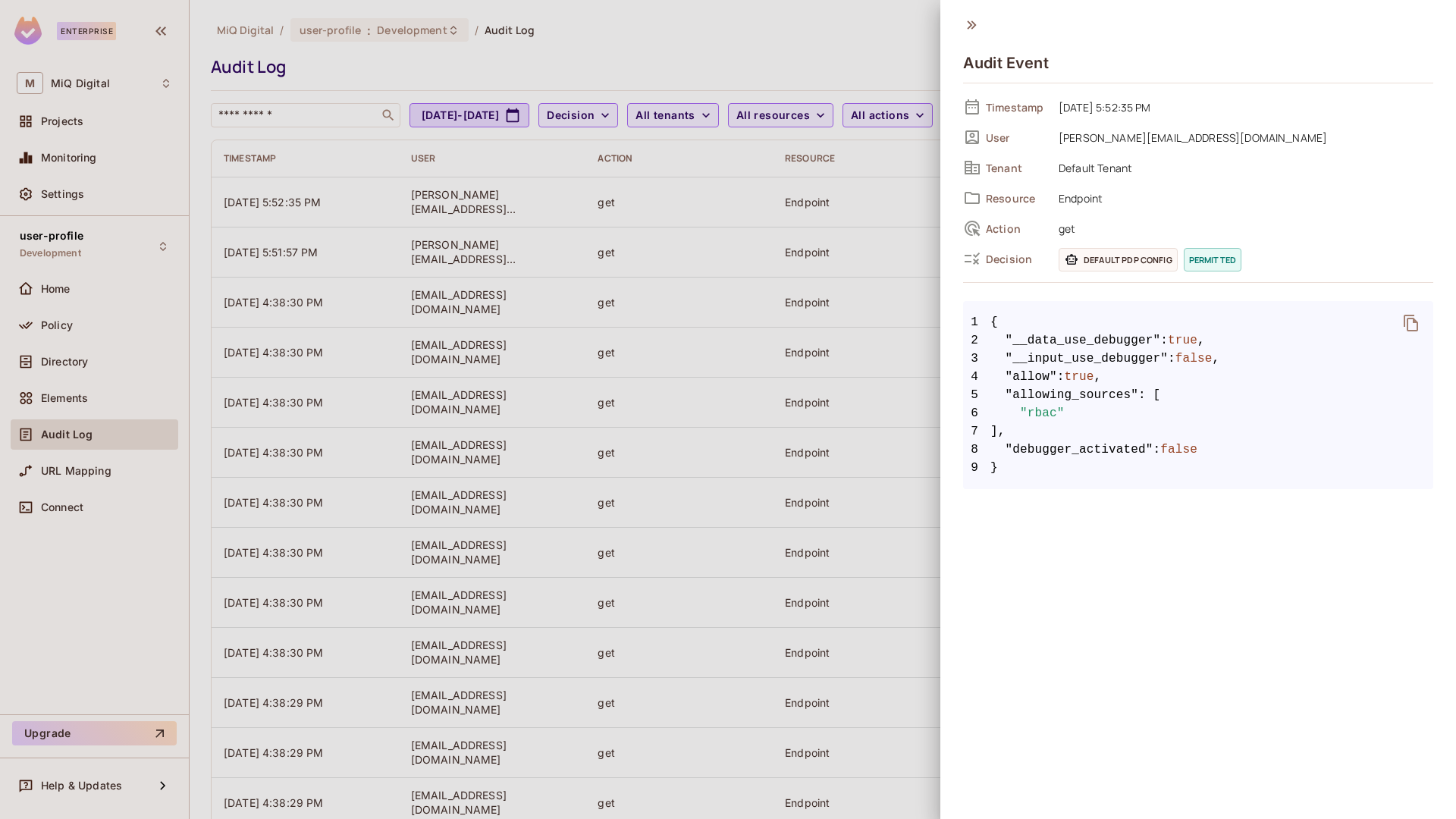
click at [82, 305] on div at bounding box center [728, 410] width 1456 height 819
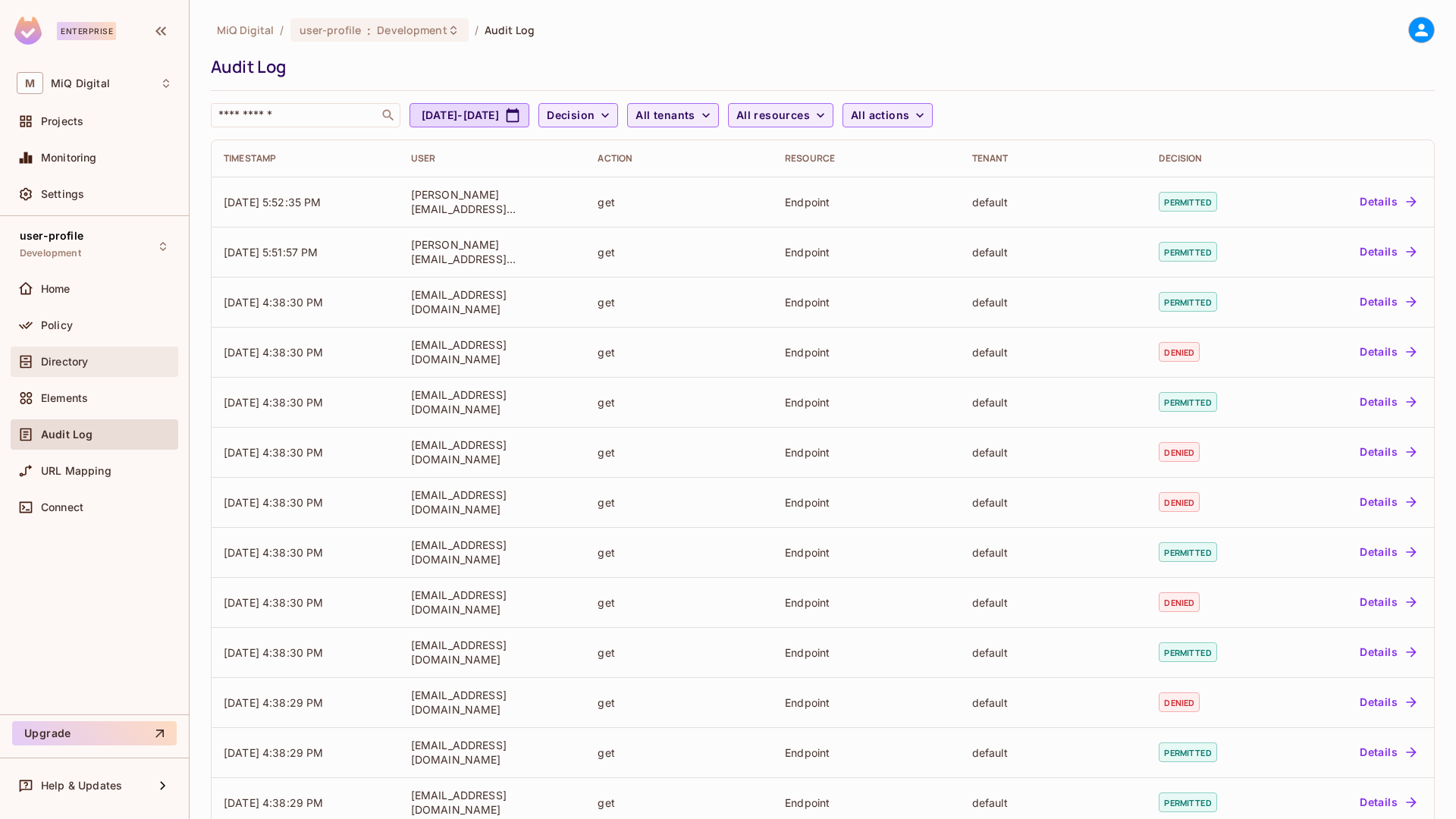
click at [84, 362] on span "Directory" at bounding box center [65, 362] width 47 height 12
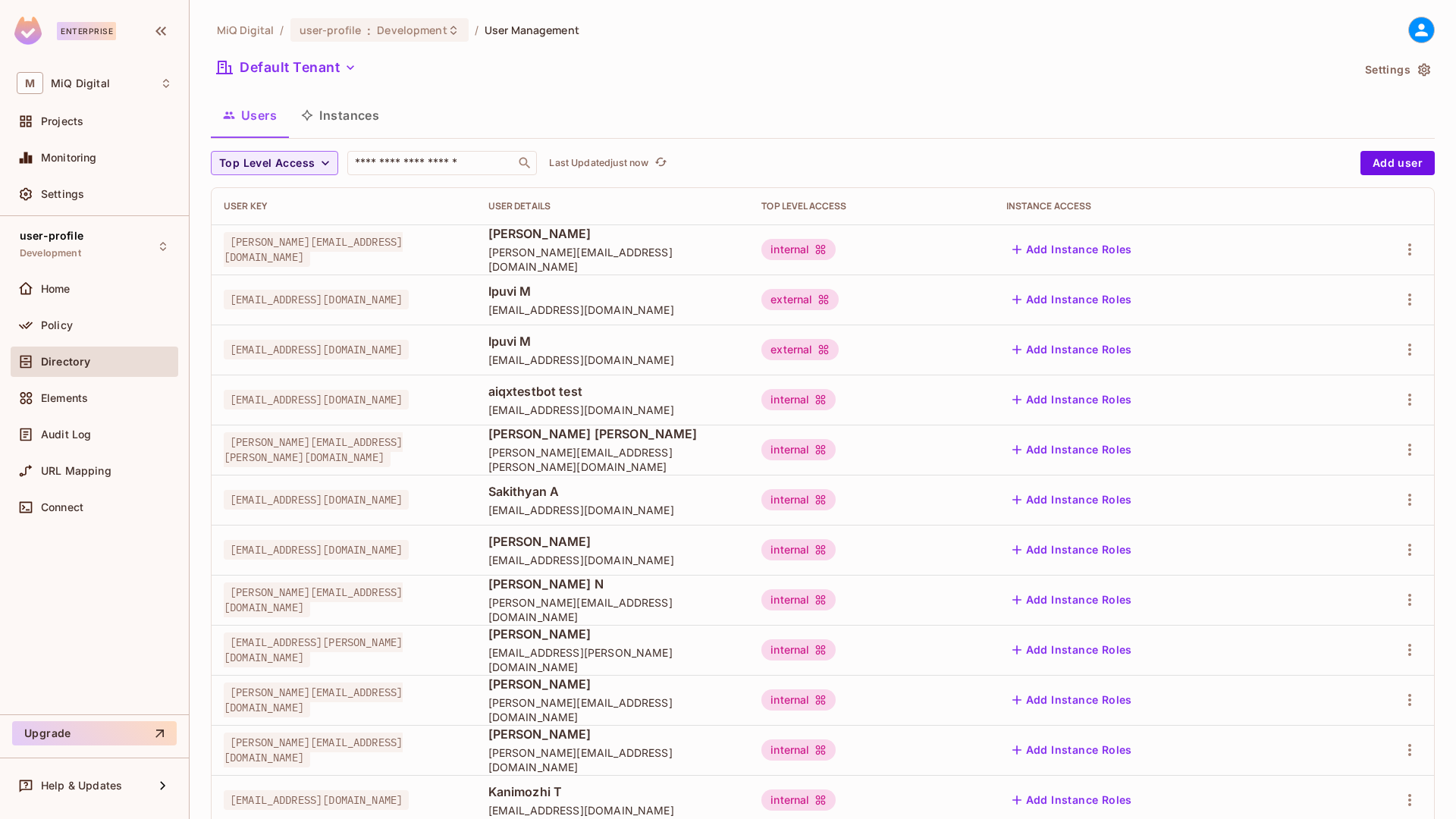
click at [623, 237] on span "Syed Hisham Akmal" at bounding box center [613, 234] width 250 height 17
click at [1407, 252] on icon "button" at bounding box center [1410, 250] width 18 height 18
click at [1340, 288] on li "Edit" at bounding box center [1333, 285] width 134 height 33
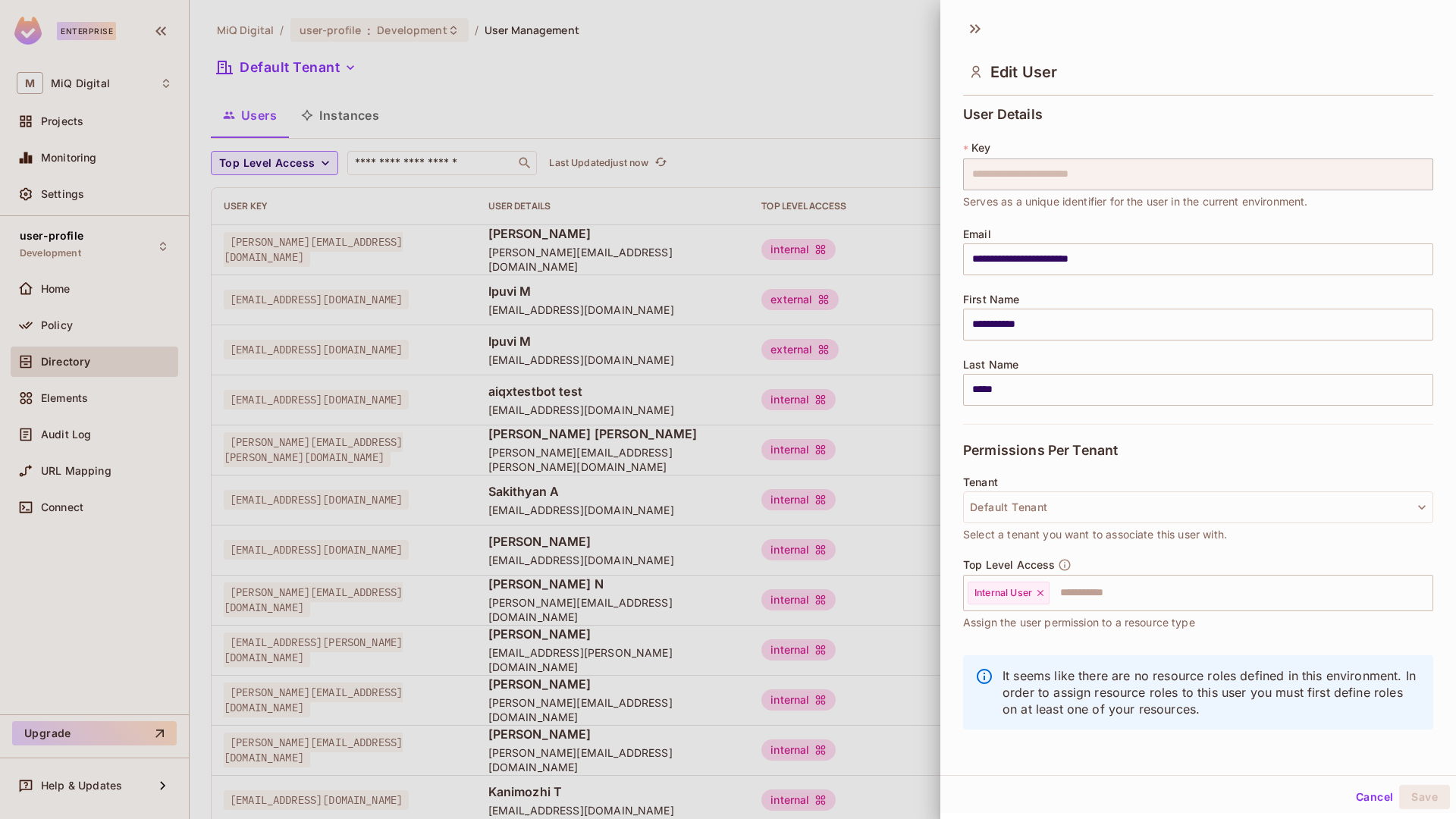
click at [871, 60] on div at bounding box center [728, 410] width 1456 height 819
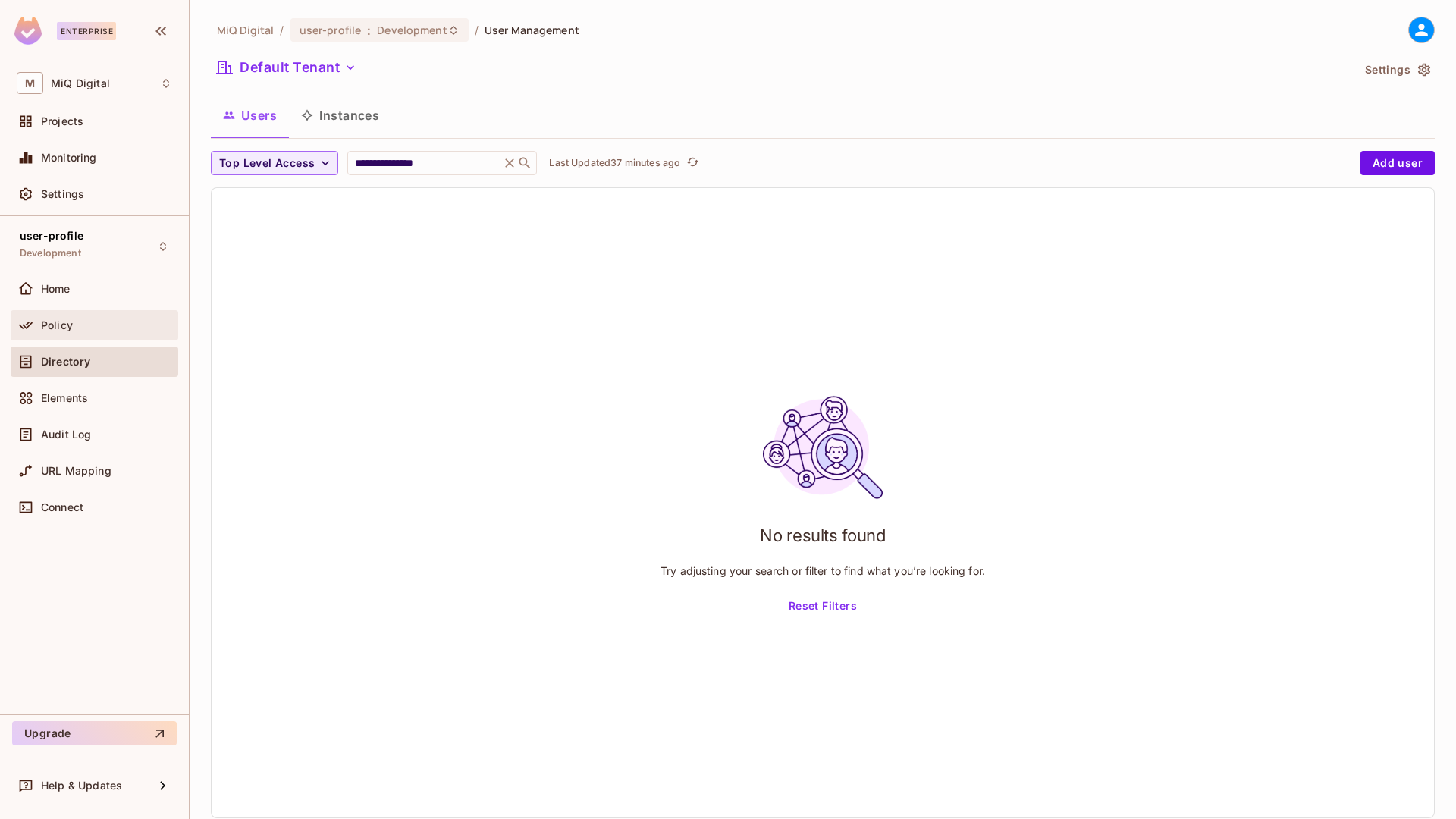
click at [61, 325] on span "Policy" at bounding box center [57, 325] width 32 height 12
